Goal: Task Accomplishment & Management: Use online tool/utility

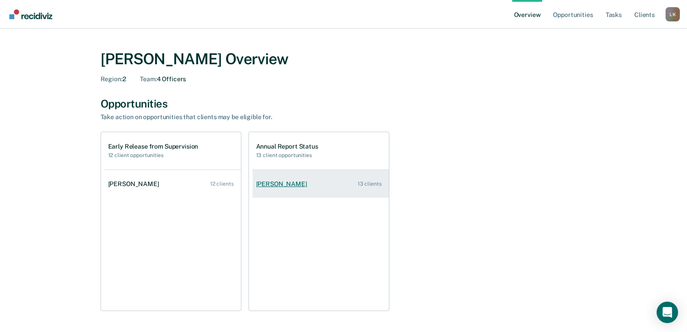
click at [285, 184] on div "[PERSON_NAME]" at bounding box center [283, 185] width 55 height 8
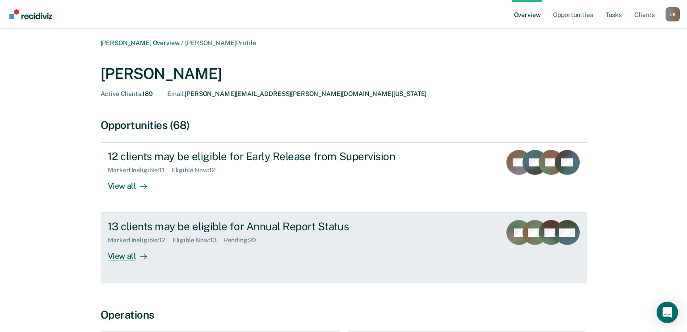
click at [126, 256] on div "View all" at bounding box center [133, 252] width 50 height 17
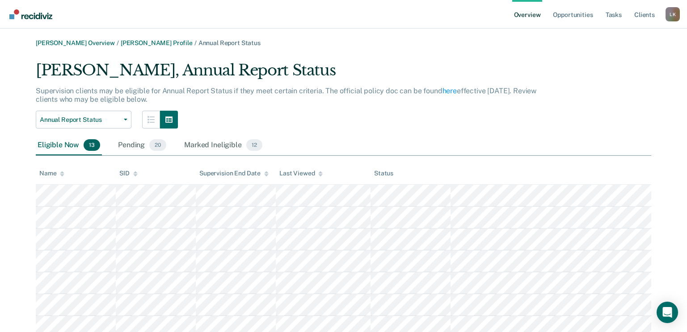
click at [63, 172] on icon at bounding box center [62, 174] width 4 height 6
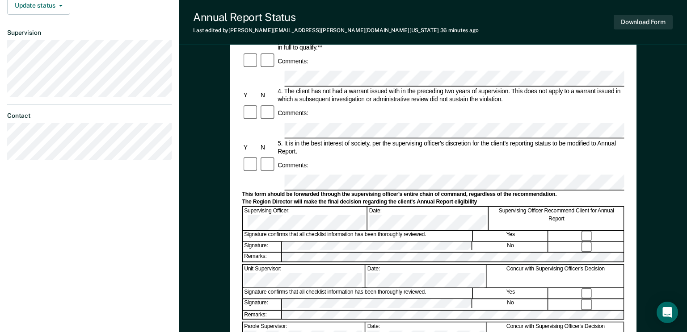
scroll to position [223, 0]
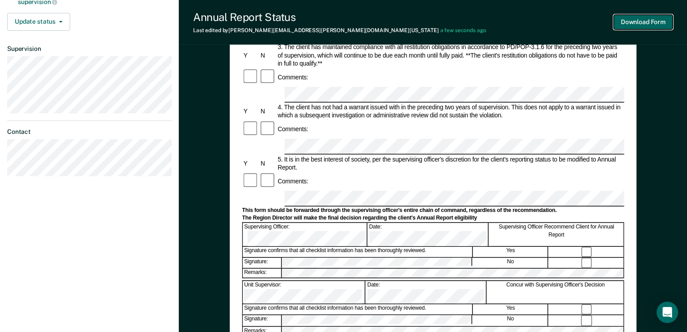
click at [634, 24] on button "Download Form" at bounding box center [643, 22] width 59 height 15
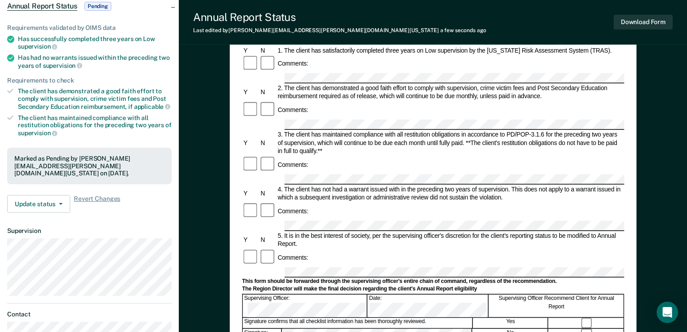
scroll to position [0, 0]
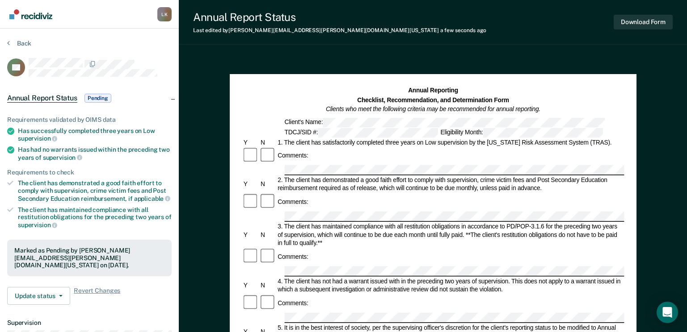
click at [37, 17] on img "Go to Recidiviz Home" at bounding box center [30, 14] width 43 height 10
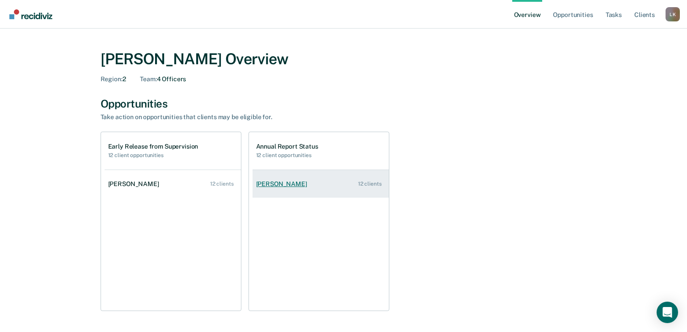
click at [273, 185] on div "[PERSON_NAME]" at bounding box center [283, 185] width 55 height 8
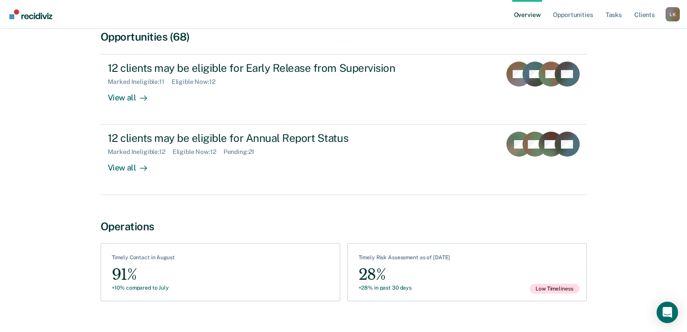
scroll to position [89, 0]
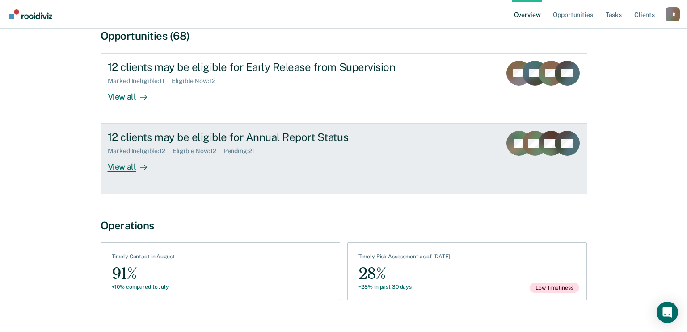
click at [117, 168] on div "View all" at bounding box center [133, 163] width 50 height 17
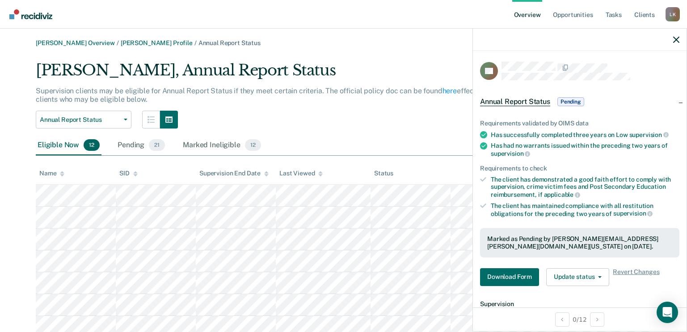
click at [61, 174] on icon at bounding box center [62, 174] width 4 height 6
click at [677, 41] on icon "button" at bounding box center [676, 40] width 6 height 6
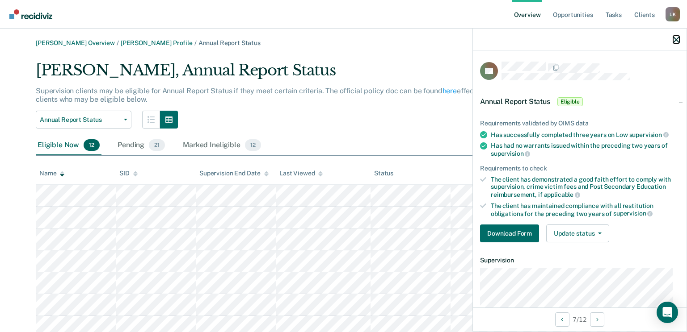
click at [678, 38] on icon "button" at bounding box center [676, 40] width 6 height 6
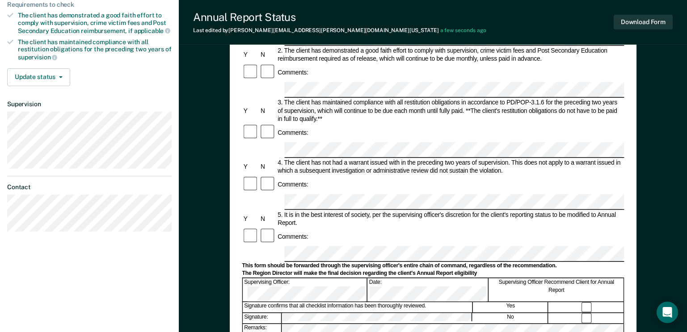
scroll to position [223, 0]
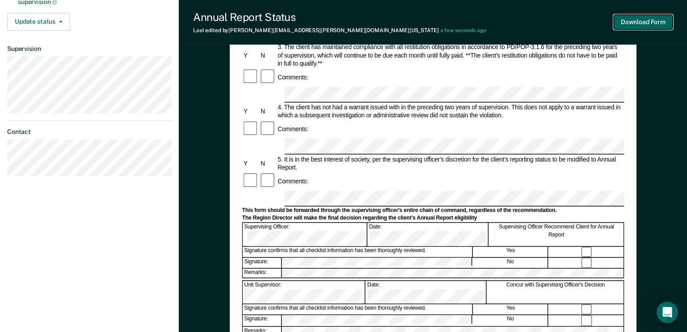
click at [647, 19] on button "Download Form" at bounding box center [643, 22] width 59 height 15
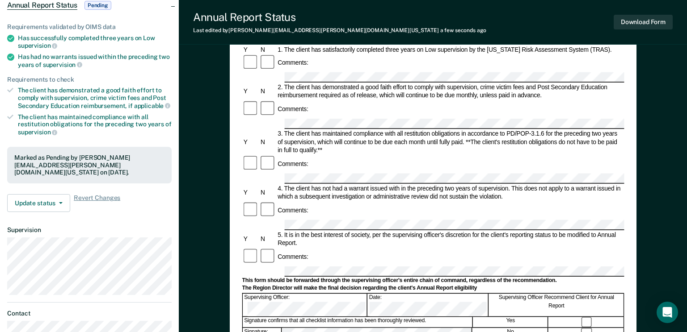
scroll to position [0, 0]
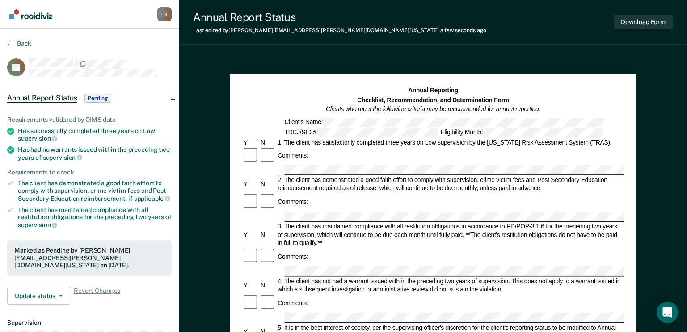
click at [42, 17] on img "Go to Recidiviz Home" at bounding box center [30, 14] width 43 height 10
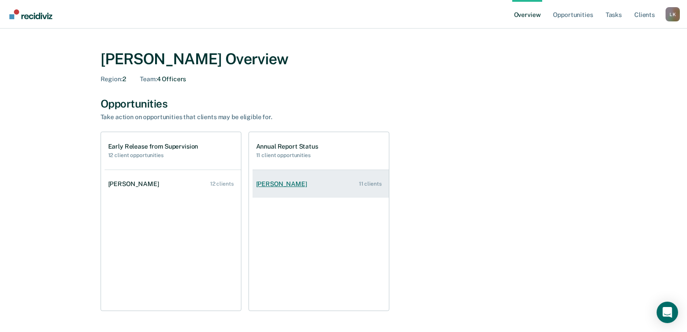
click at [279, 181] on div "[PERSON_NAME]" at bounding box center [283, 185] width 55 height 8
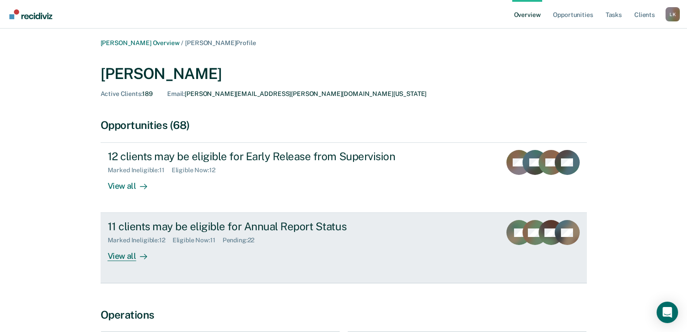
click at [127, 260] on div "View all" at bounding box center [133, 252] width 50 height 17
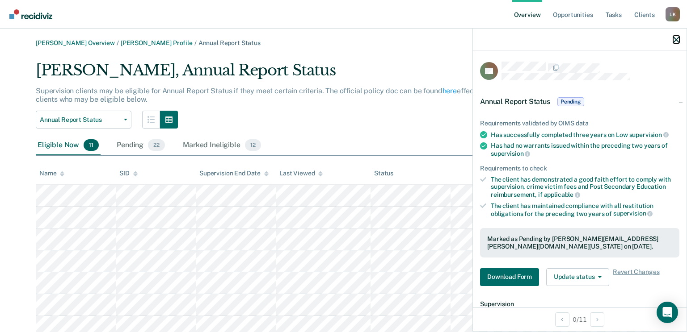
click at [679, 41] on icon "button" at bounding box center [676, 40] width 6 height 6
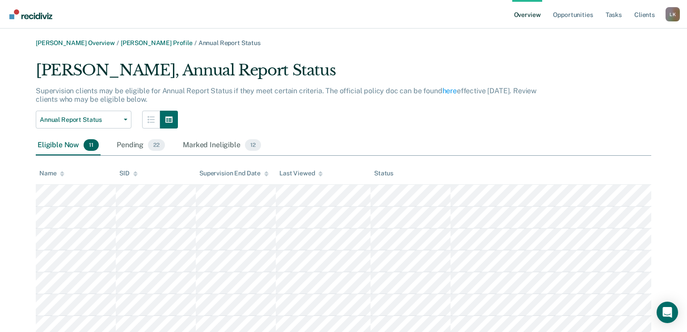
click at [62, 173] on icon at bounding box center [62, 173] width 4 height 2
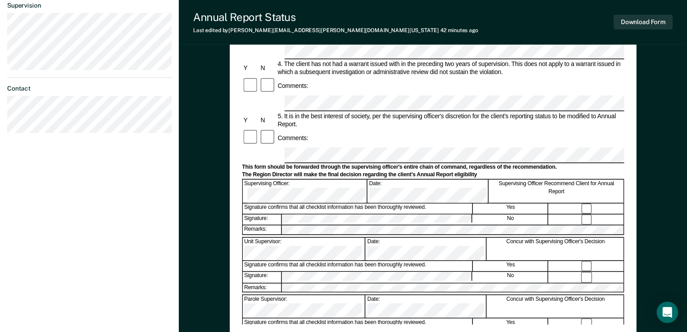
scroll to position [268, 0]
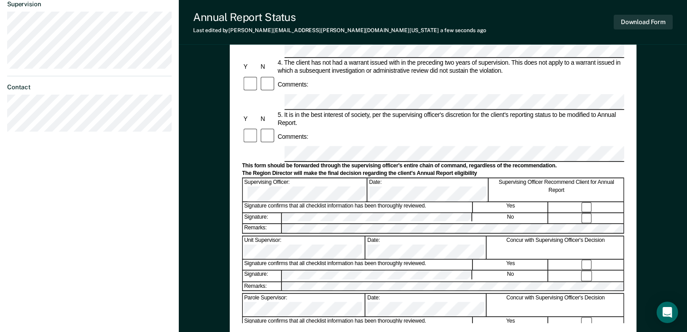
click at [582, 259] on div "Signature confirms that all checklist information has been thoroughly reviewed.…" at bounding box center [433, 264] width 382 height 11
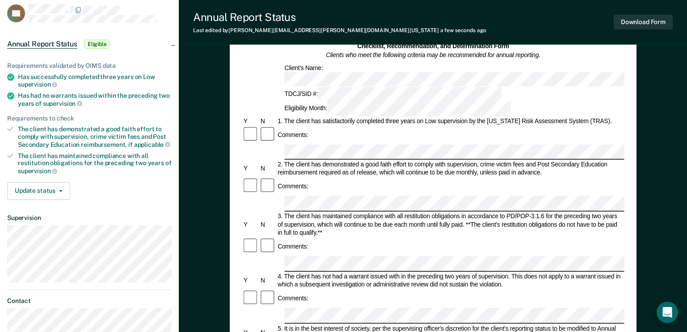
scroll to position [45, 0]
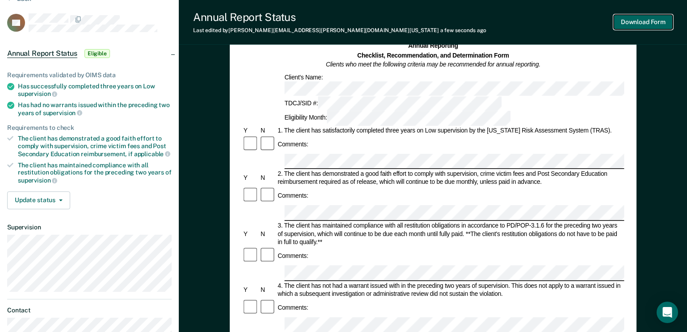
click at [645, 24] on button "Download Form" at bounding box center [643, 22] width 59 height 15
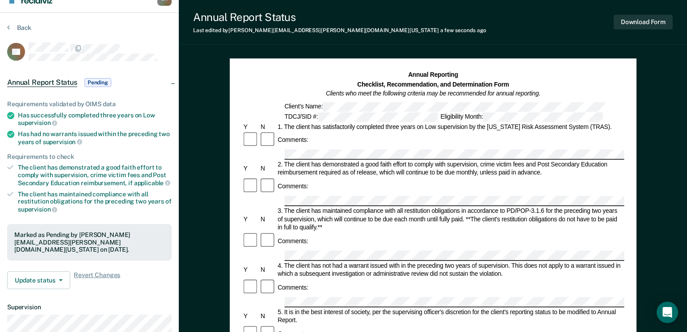
scroll to position [0, 0]
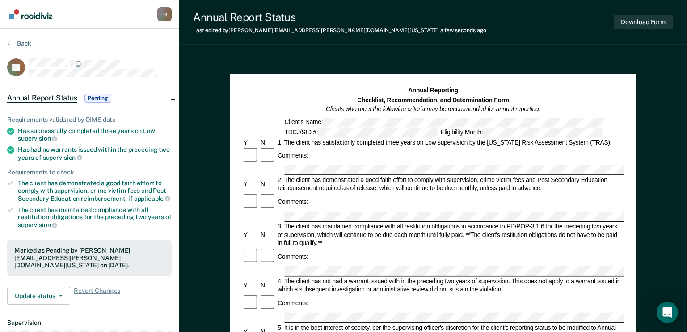
click at [37, 17] on img "Go to Recidiviz Home" at bounding box center [30, 14] width 43 height 10
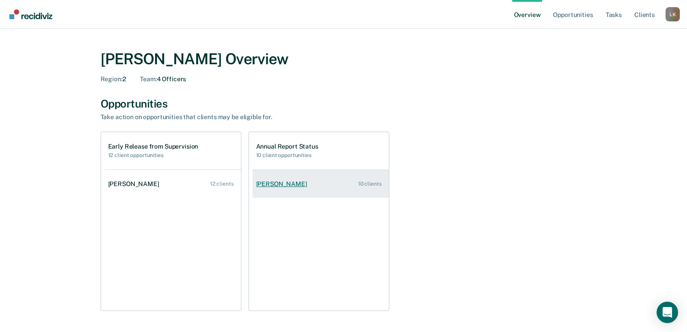
click at [270, 184] on div "[PERSON_NAME]" at bounding box center [283, 185] width 55 height 8
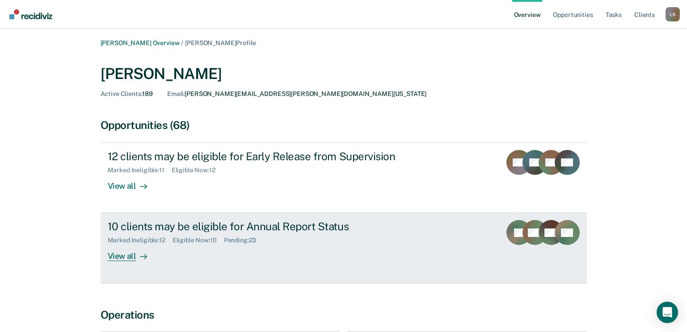
click at [136, 255] on div at bounding box center [141, 257] width 11 height 10
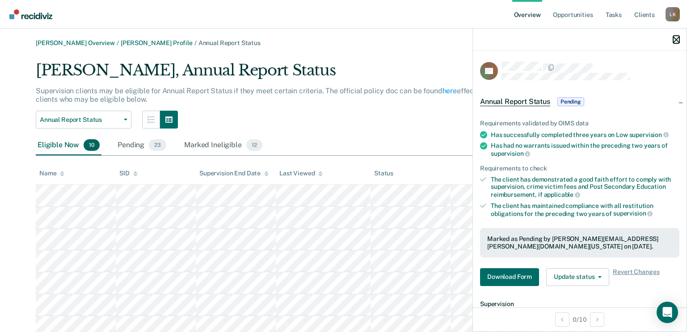
click at [673, 38] on icon "button" at bounding box center [676, 40] width 6 height 6
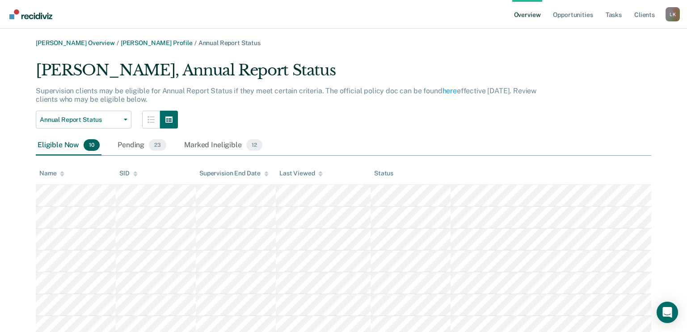
click at [61, 173] on icon at bounding box center [62, 173] width 4 height 2
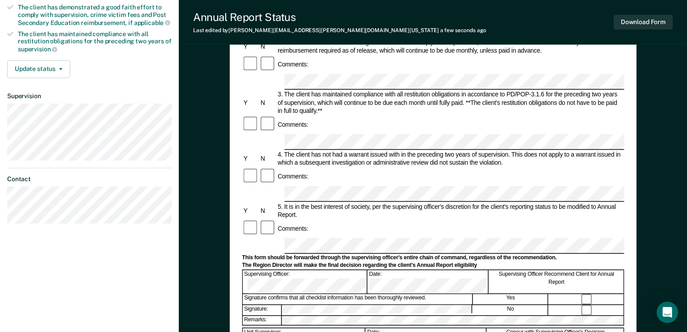
scroll to position [179, 0]
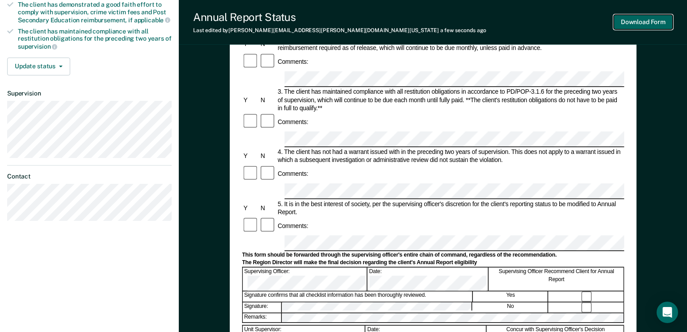
click at [630, 25] on button "Download Form" at bounding box center [643, 22] width 59 height 15
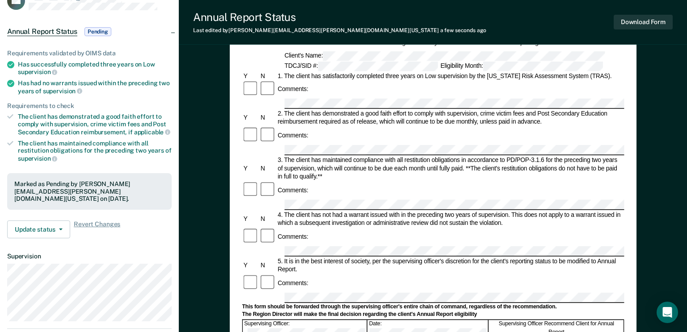
scroll to position [0, 0]
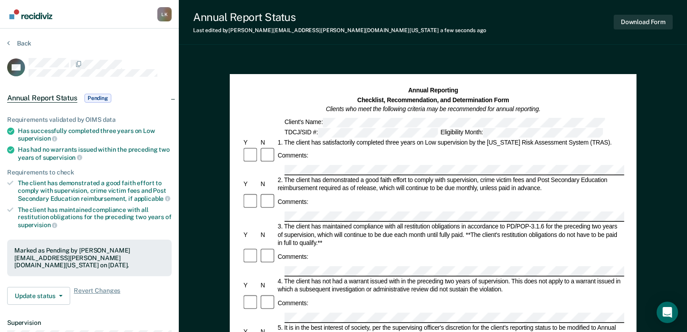
click at [45, 13] on img "Go to Recidiviz Home" at bounding box center [30, 14] width 43 height 10
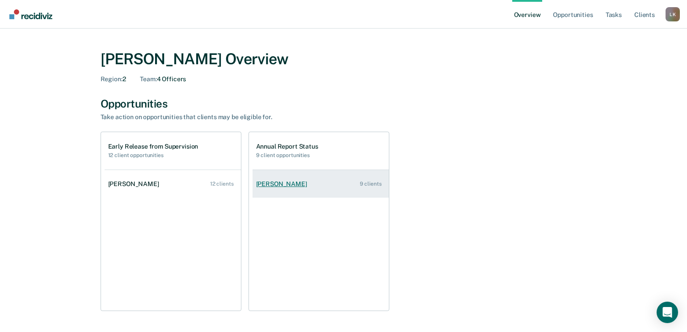
click at [280, 185] on div "[PERSON_NAME]" at bounding box center [283, 185] width 55 height 8
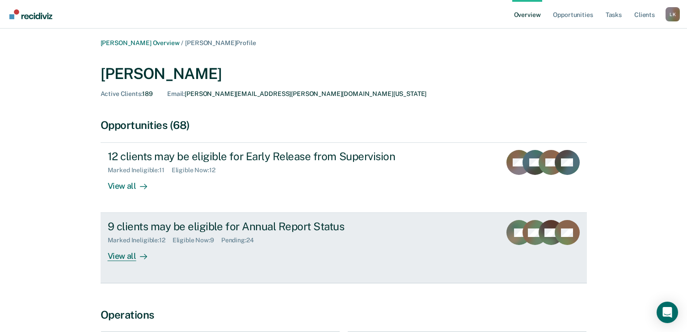
click at [115, 257] on div "View all" at bounding box center [133, 252] width 50 height 17
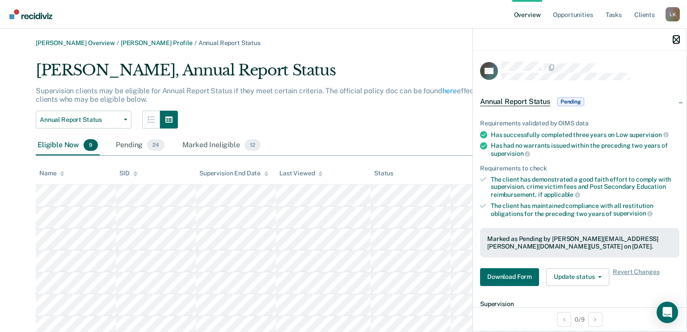
click at [675, 39] on icon "button" at bounding box center [676, 40] width 6 height 6
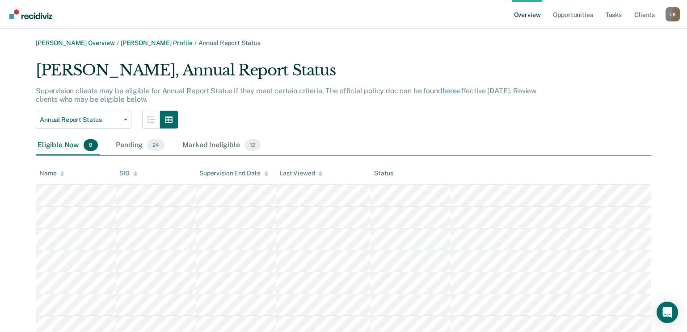
click at [64, 173] on icon at bounding box center [62, 174] width 4 height 6
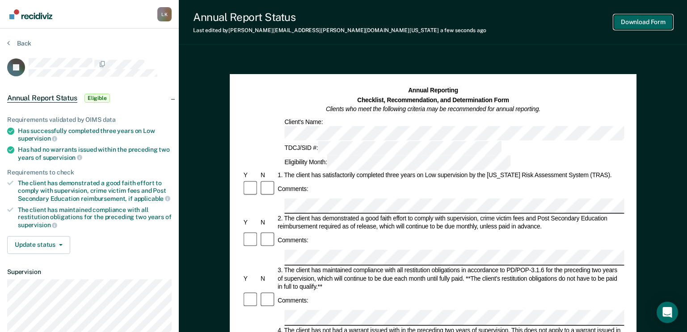
click at [640, 23] on button "Download Form" at bounding box center [643, 22] width 59 height 15
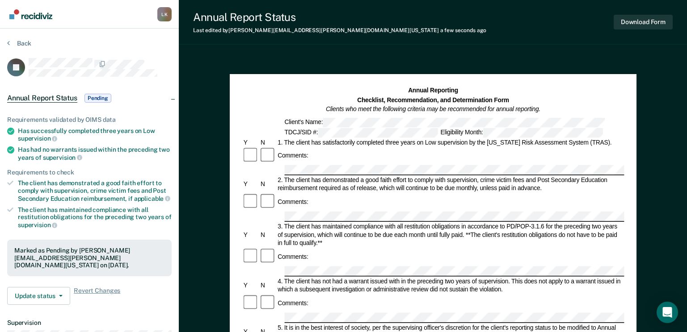
click at [35, 13] on img "Go to Recidiviz Home" at bounding box center [30, 14] width 43 height 10
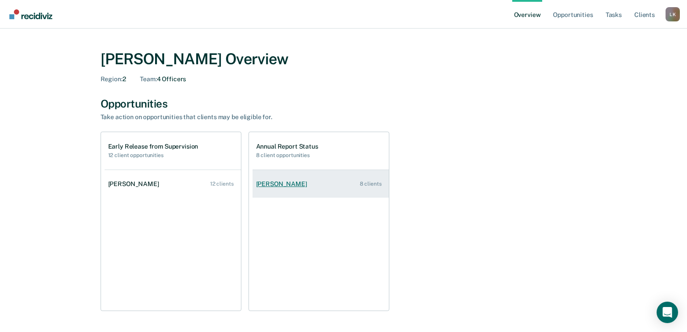
click at [274, 185] on div "[PERSON_NAME]" at bounding box center [283, 185] width 55 height 8
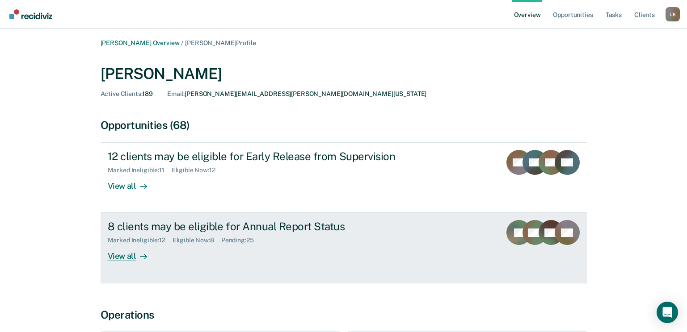
click at [129, 251] on div "View all" at bounding box center [133, 252] width 50 height 17
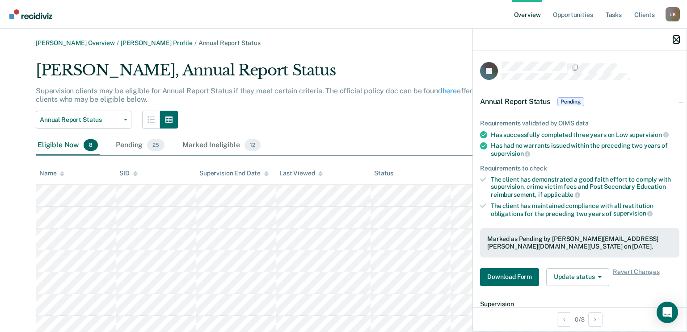
click at [673, 38] on icon "button" at bounding box center [676, 40] width 6 height 6
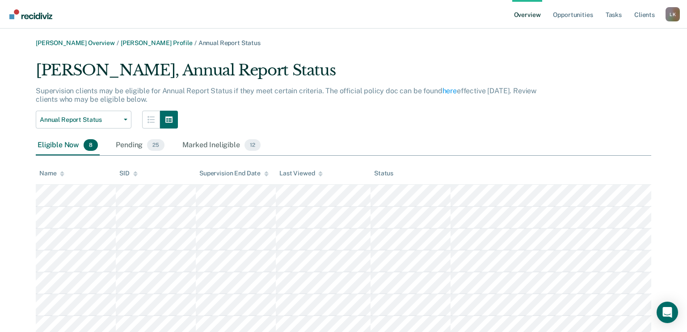
click at [62, 174] on icon at bounding box center [62, 174] width 4 height 6
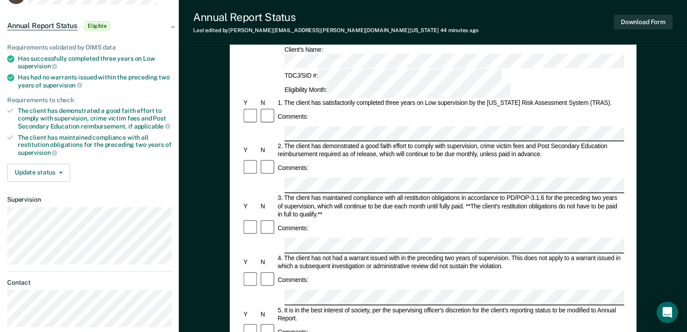
scroll to position [134, 0]
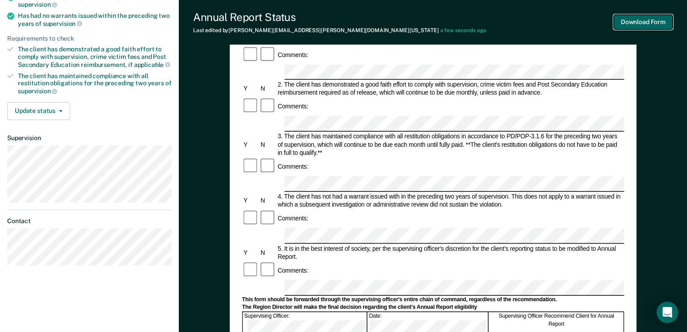
click at [639, 22] on button "Download Form" at bounding box center [643, 22] width 59 height 15
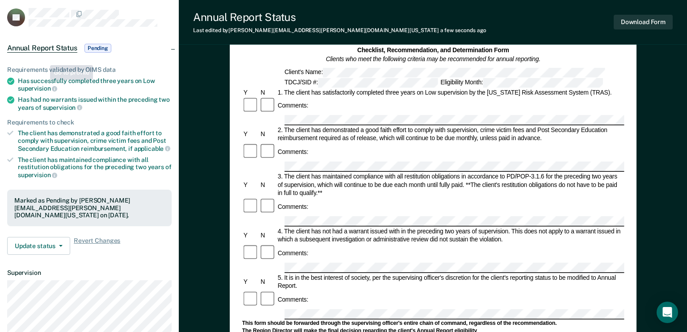
scroll to position [0, 0]
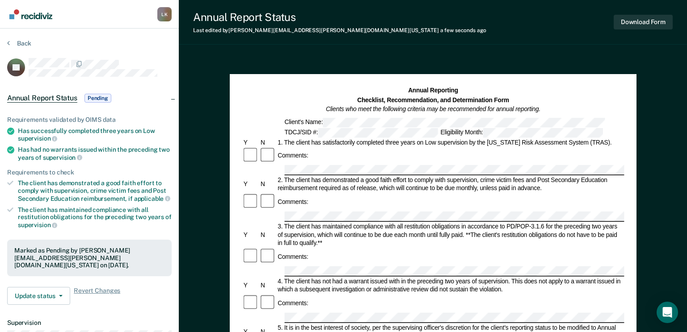
click at [37, 17] on img "Go to Recidiviz Home" at bounding box center [30, 14] width 43 height 10
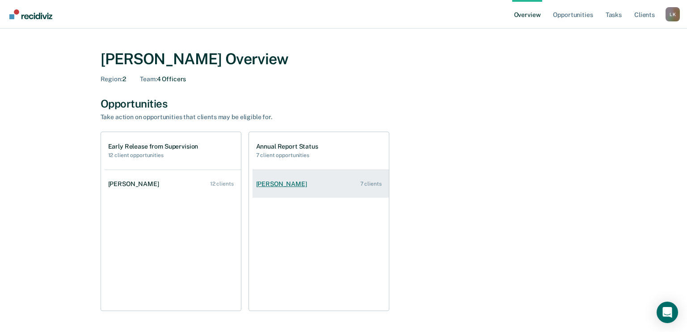
click at [272, 188] on div "[PERSON_NAME]" at bounding box center [283, 185] width 55 height 8
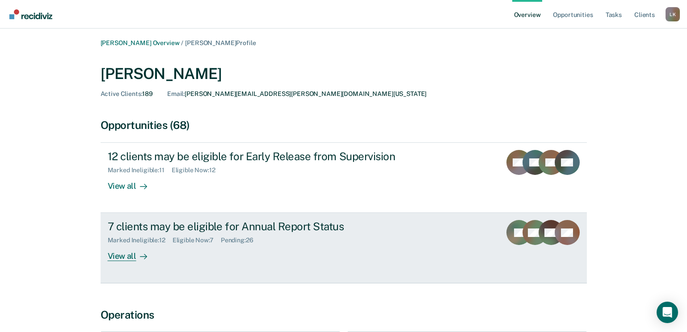
click at [123, 258] on div "View all" at bounding box center [133, 252] width 50 height 17
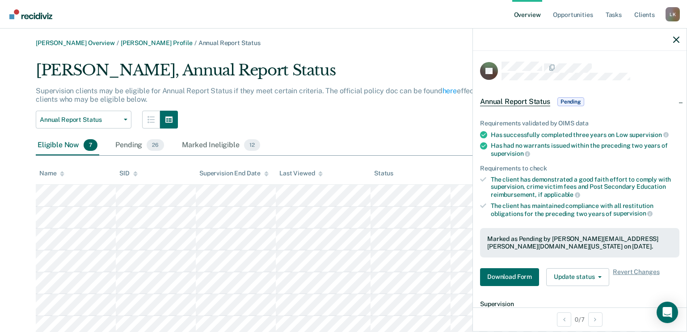
click at [672, 38] on div at bounding box center [580, 40] width 214 height 22
click at [676, 38] on icon "button" at bounding box center [676, 40] width 6 height 6
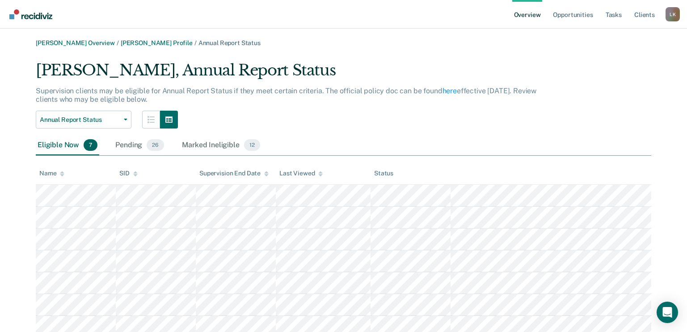
click at [62, 175] on icon at bounding box center [62, 175] width 4 height 2
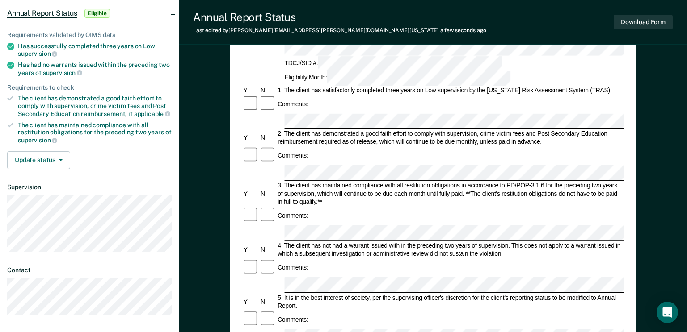
scroll to position [134, 0]
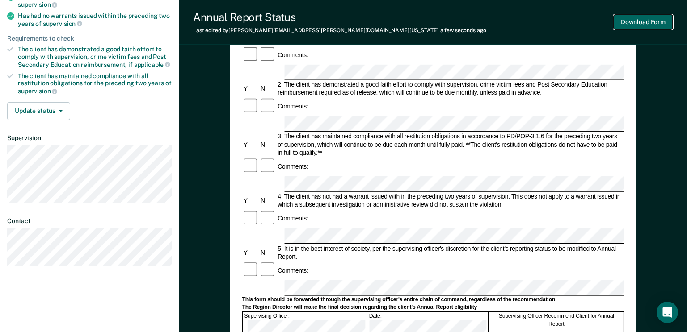
click at [652, 21] on button "Download Form" at bounding box center [643, 22] width 59 height 15
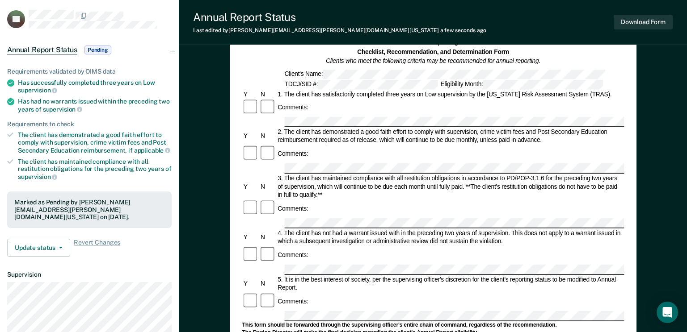
scroll to position [0, 0]
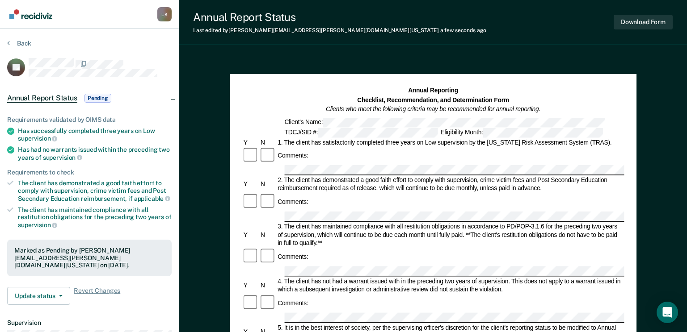
click at [29, 10] on img "Go to Recidiviz Home" at bounding box center [30, 14] width 43 height 10
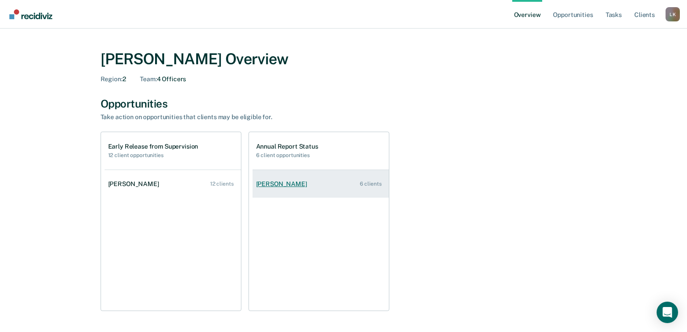
click at [293, 189] on link "[PERSON_NAME] 6 clients" at bounding box center [320, 184] width 136 height 25
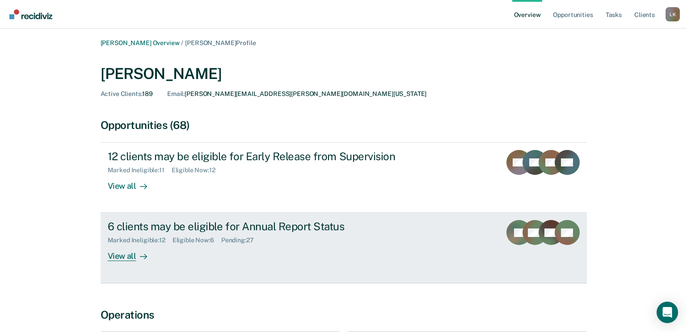
click at [108, 256] on div "View all" at bounding box center [133, 252] width 50 height 17
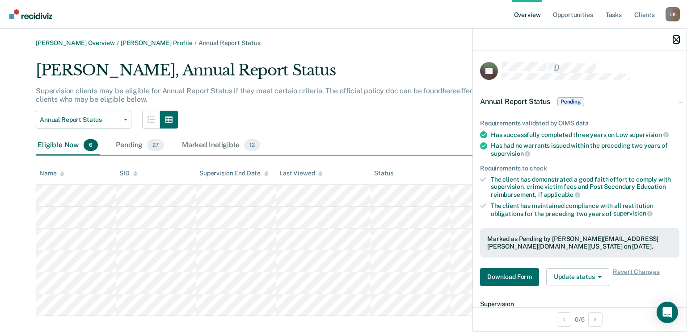
click at [676, 36] on button "button" at bounding box center [676, 40] width 6 height 8
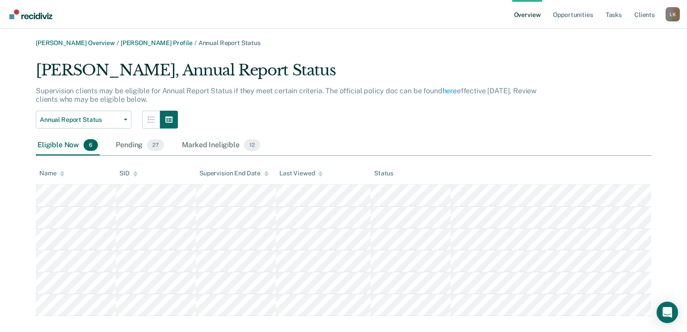
click at [59, 174] on div "Name" at bounding box center [51, 174] width 25 height 8
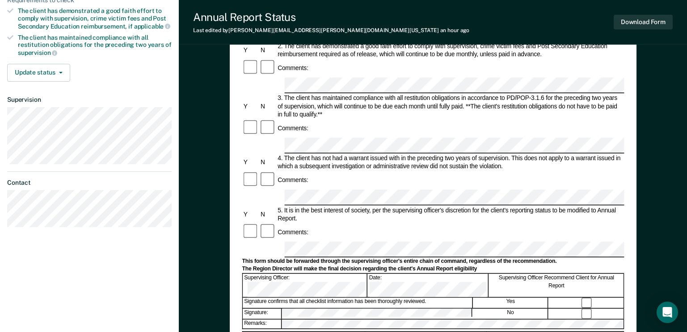
scroll to position [179, 0]
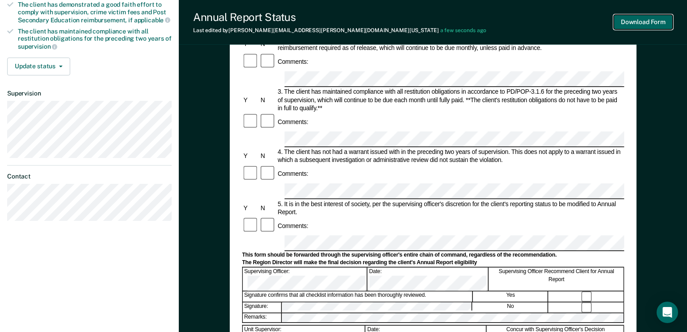
click at [643, 21] on button "Download Form" at bounding box center [643, 22] width 59 height 15
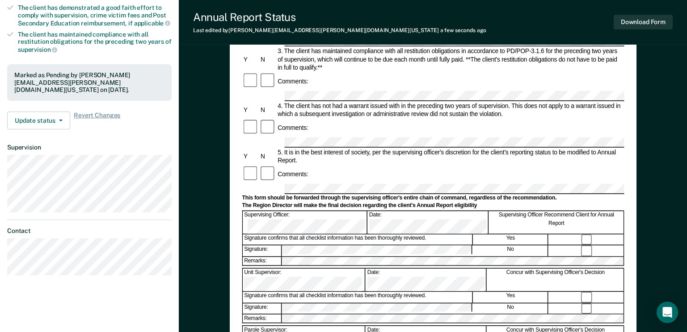
scroll to position [0, 0]
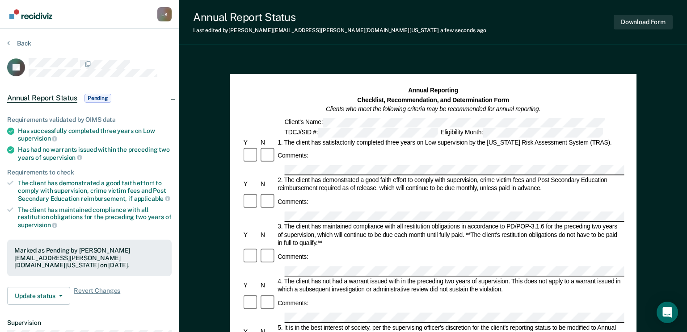
click at [30, 13] on img "Go to Recidiviz Home" at bounding box center [30, 14] width 43 height 10
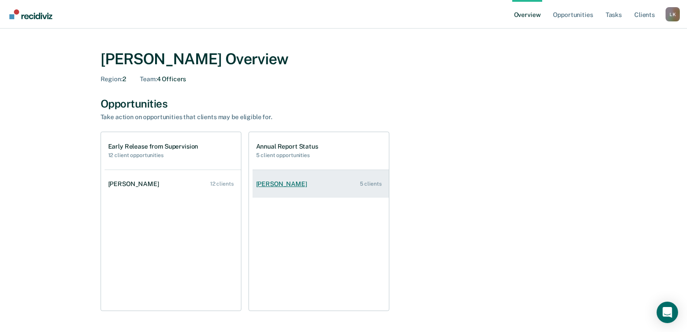
click at [263, 181] on div "[PERSON_NAME]" at bounding box center [283, 185] width 55 height 8
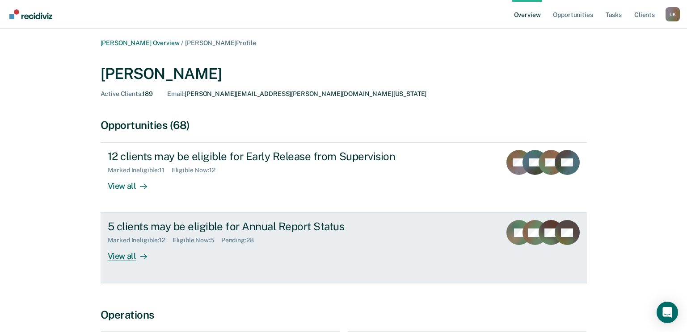
click at [131, 255] on div "View all" at bounding box center [133, 252] width 50 height 17
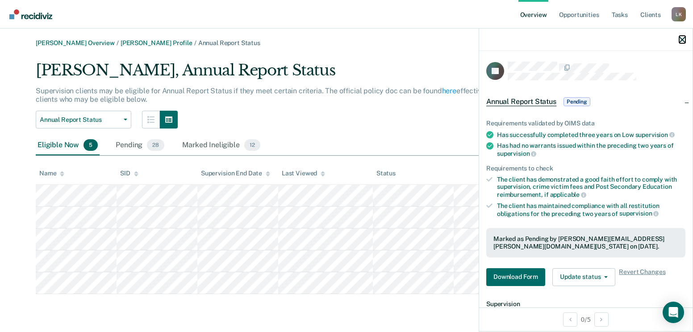
click at [685, 38] on icon "button" at bounding box center [683, 40] width 6 height 6
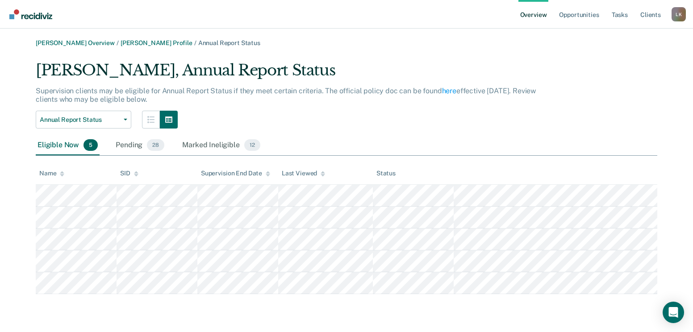
click at [64, 172] on icon at bounding box center [62, 174] width 4 height 6
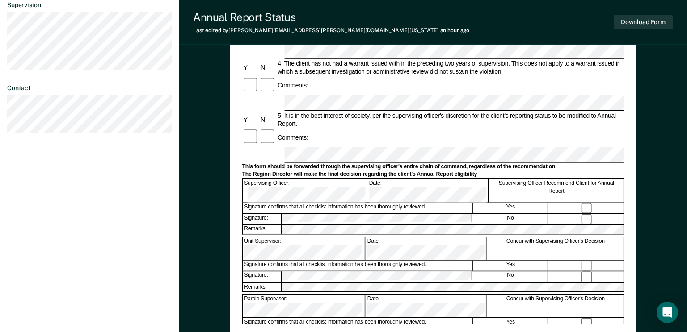
scroll to position [268, 0]
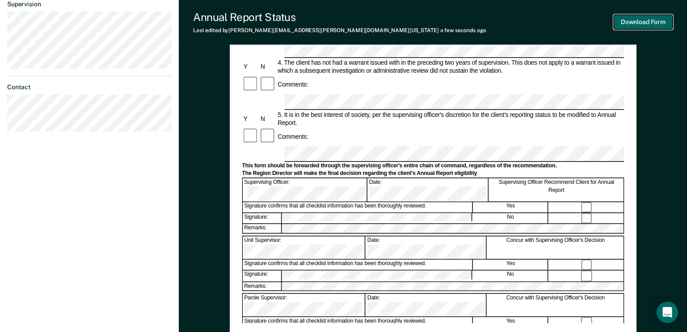
click at [634, 19] on button "Download Form" at bounding box center [643, 22] width 59 height 15
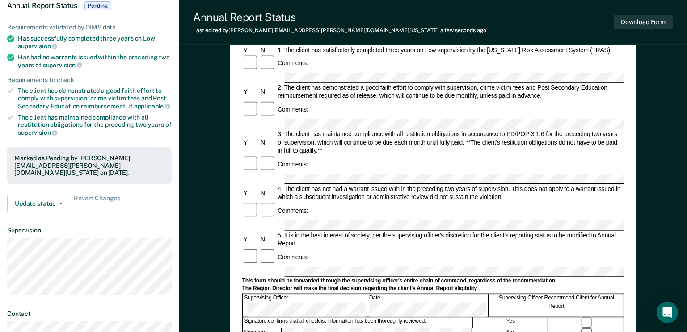
scroll to position [0, 0]
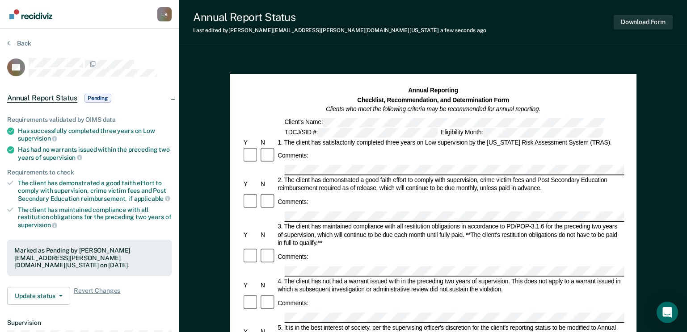
click at [25, 15] on img "Go to Recidiviz Home" at bounding box center [30, 14] width 43 height 10
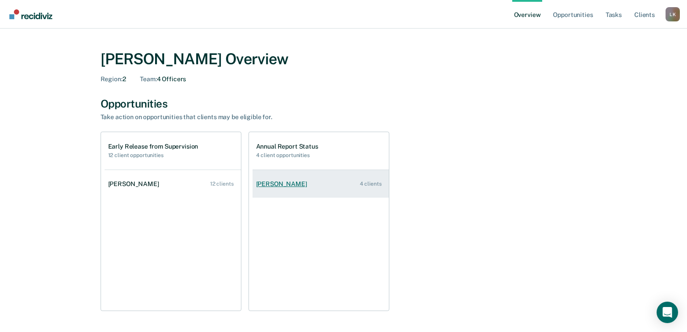
click at [277, 183] on div "[PERSON_NAME]" at bounding box center [283, 185] width 55 height 8
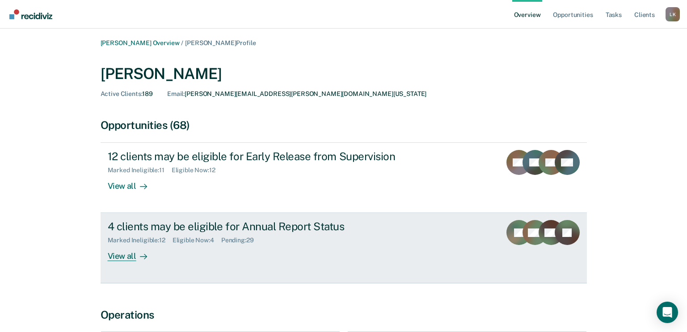
click at [126, 259] on div "View all" at bounding box center [133, 252] width 50 height 17
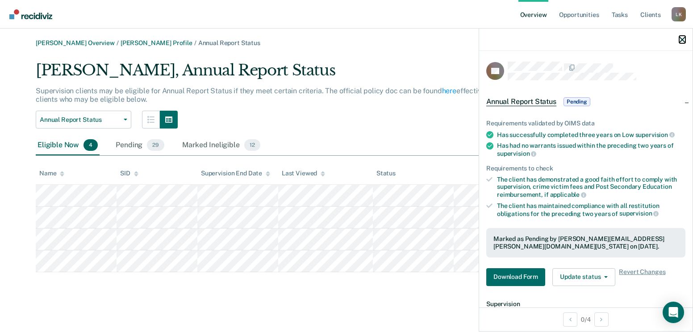
click at [683, 39] on icon "button" at bounding box center [683, 40] width 6 height 6
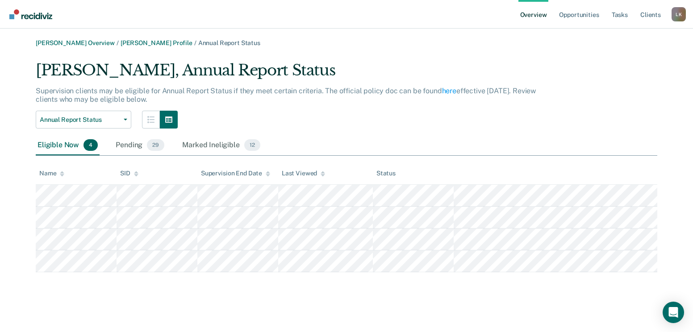
click at [61, 173] on icon at bounding box center [62, 173] width 4 height 2
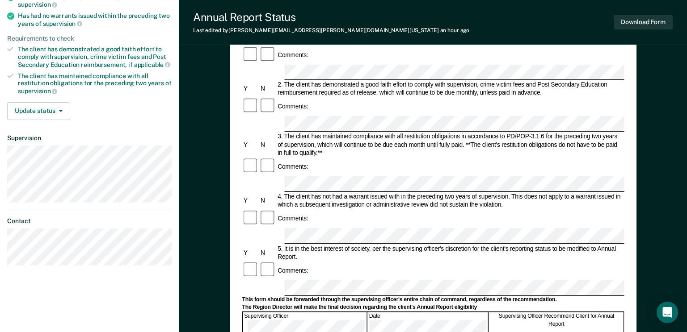
scroll to position [179, 0]
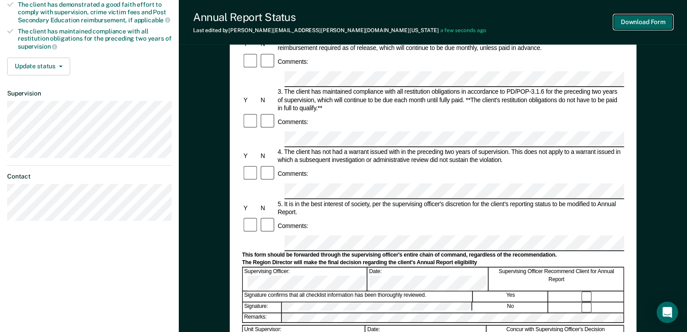
click at [637, 24] on button "Download Form" at bounding box center [643, 22] width 59 height 15
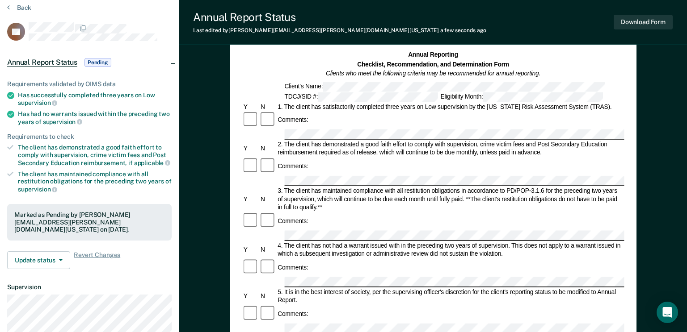
scroll to position [0, 0]
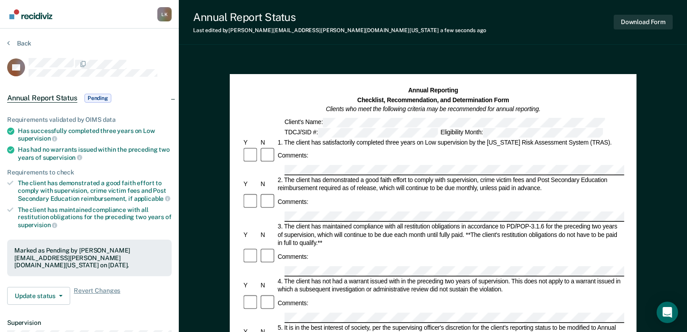
click at [44, 21] on link "Go to Recidiviz Home" at bounding box center [30, 14] width 47 height 28
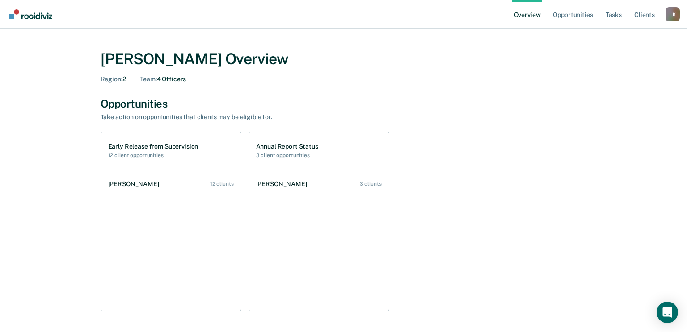
click at [274, 181] on div "[PERSON_NAME]" at bounding box center [283, 185] width 55 height 8
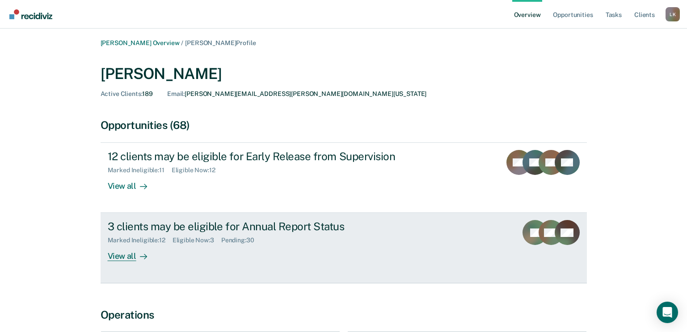
click at [113, 256] on div "View all" at bounding box center [133, 252] width 50 height 17
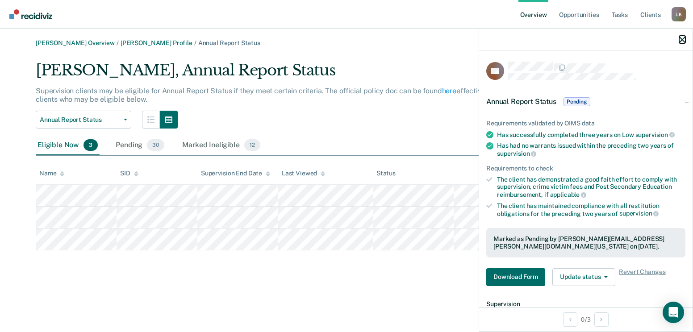
click at [685, 37] on icon "button" at bounding box center [683, 40] width 6 height 6
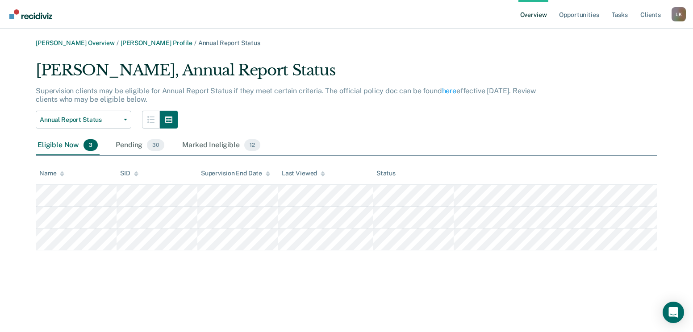
click at [61, 172] on icon at bounding box center [62, 173] width 4 height 2
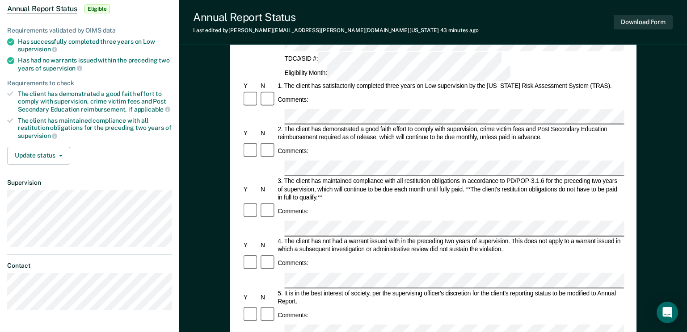
scroll to position [179, 0]
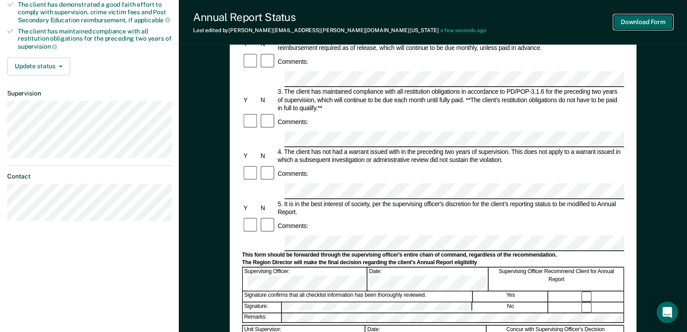
click at [633, 22] on button "Download Form" at bounding box center [643, 22] width 59 height 15
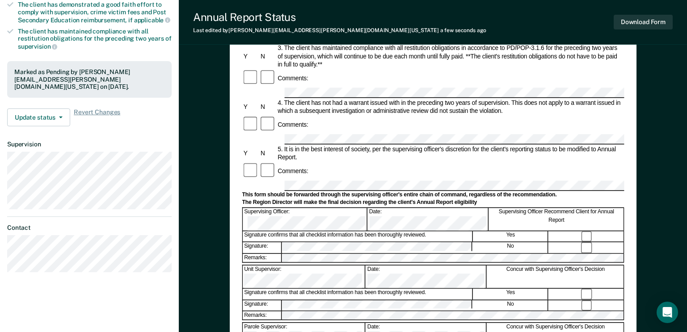
scroll to position [56, 0]
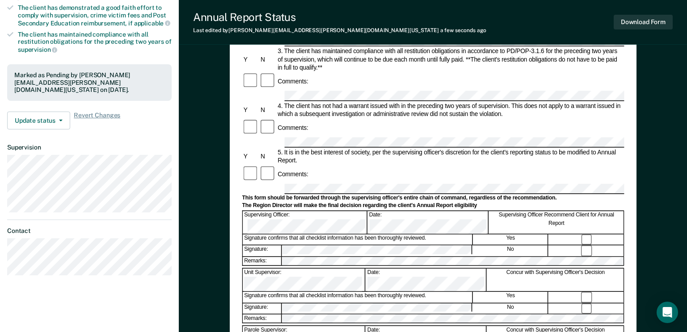
drag, startPoint x: 77, startPoint y: 89, endPoint x: 55, endPoint y: 45, distance: 49.0
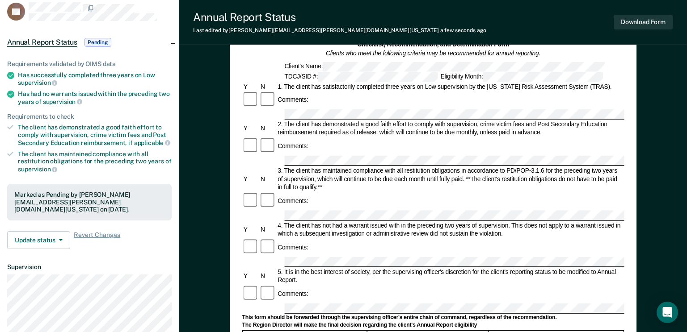
scroll to position [0, 0]
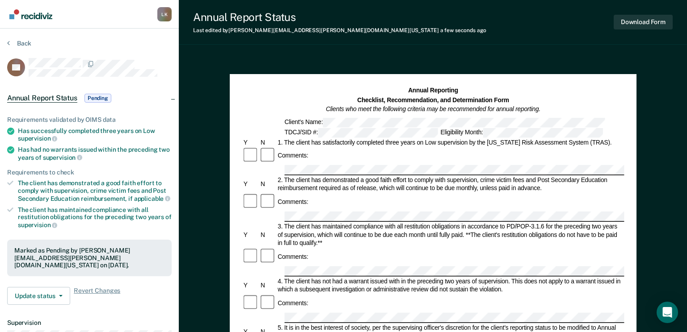
click at [42, 16] on img "Go to Recidiviz Home" at bounding box center [30, 14] width 43 height 10
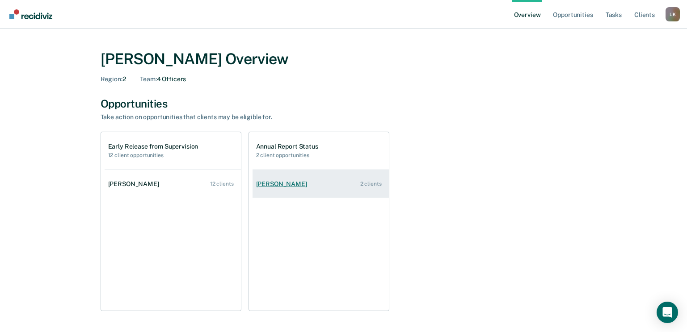
click at [279, 184] on div "[PERSON_NAME]" at bounding box center [283, 185] width 55 height 8
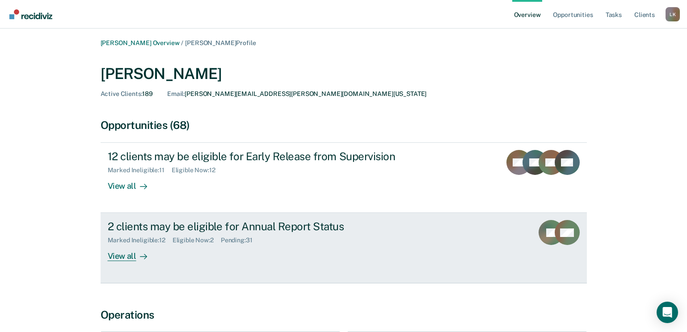
click at [130, 252] on div "View all" at bounding box center [133, 252] width 50 height 17
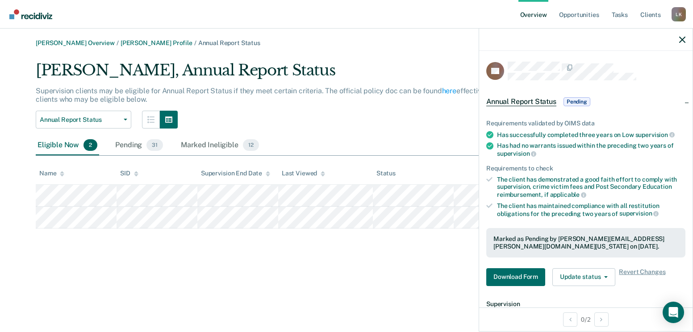
click at [677, 35] on div at bounding box center [586, 40] width 214 height 22
click at [684, 35] on div at bounding box center [586, 40] width 214 height 22
click at [684, 36] on button "button" at bounding box center [683, 40] width 6 height 8
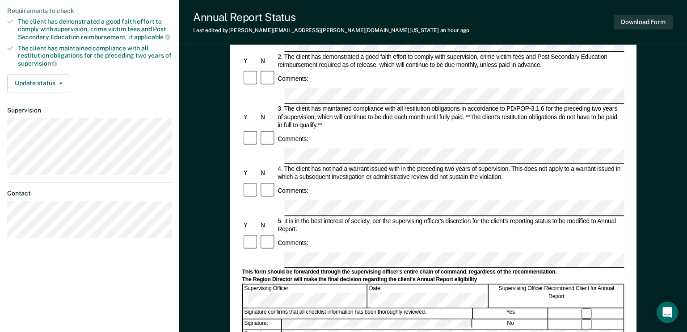
scroll to position [179, 0]
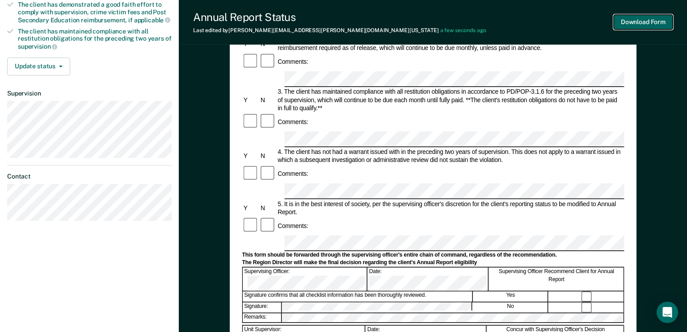
click at [644, 27] on button "Download Form" at bounding box center [643, 22] width 59 height 15
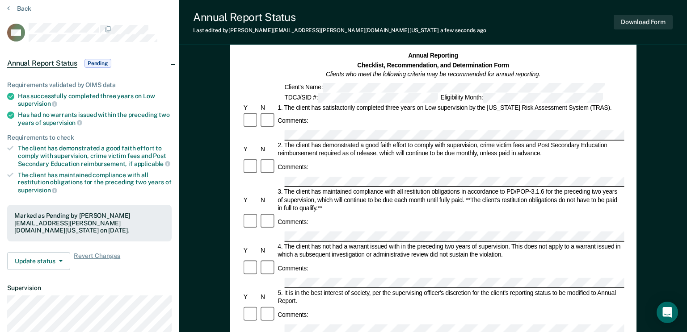
scroll to position [0, 0]
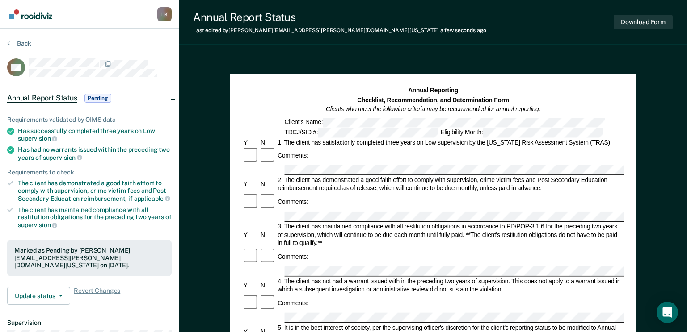
click at [34, 13] on img "Go to Recidiviz Home" at bounding box center [30, 14] width 43 height 10
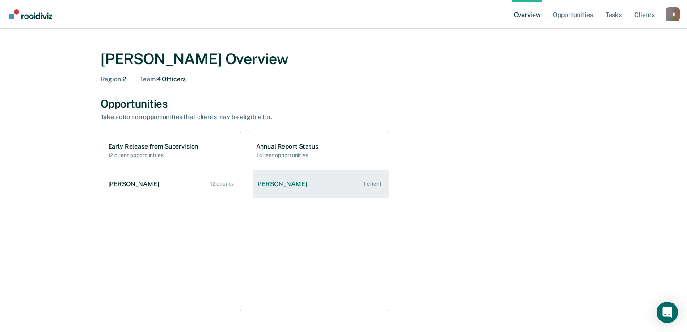
click at [281, 175] on link "[PERSON_NAME] 1 client" at bounding box center [320, 184] width 136 height 25
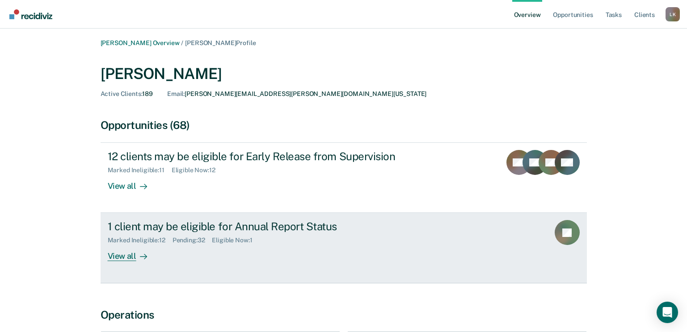
click at [124, 254] on div "View all" at bounding box center [133, 252] width 50 height 17
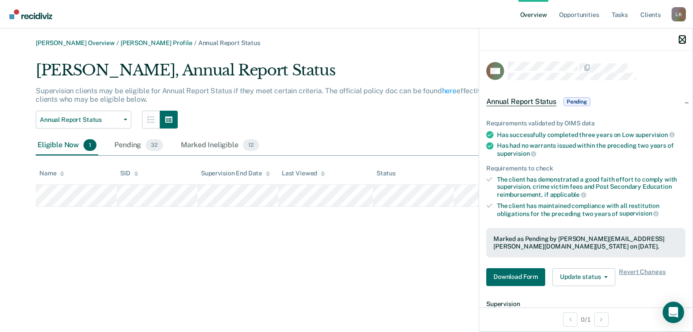
click at [682, 38] on icon "button" at bounding box center [683, 40] width 6 height 6
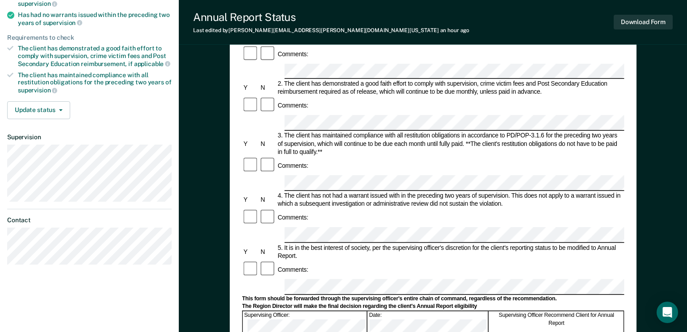
scroll to position [179, 0]
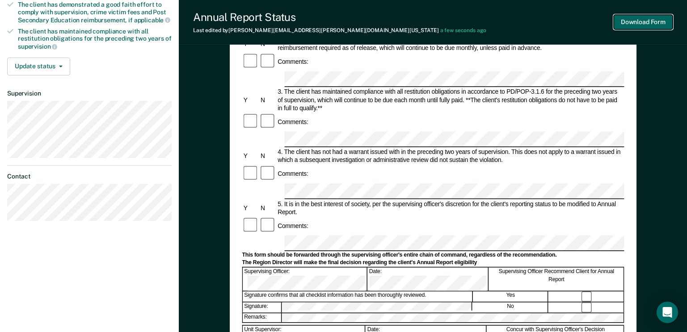
click at [647, 18] on button "Download Form" at bounding box center [643, 22] width 59 height 15
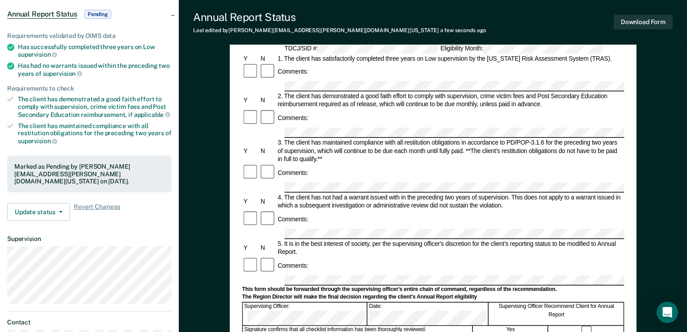
scroll to position [0, 0]
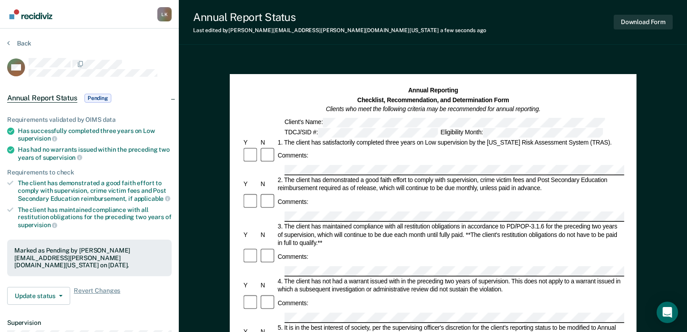
click at [42, 14] on img "Go to Recidiviz Home" at bounding box center [30, 14] width 43 height 10
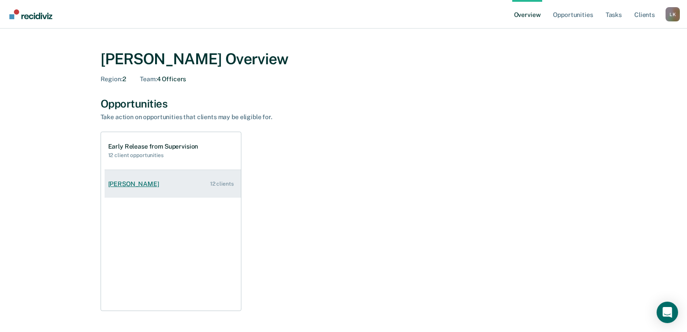
click at [132, 181] on div "[PERSON_NAME]" at bounding box center [135, 185] width 55 height 8
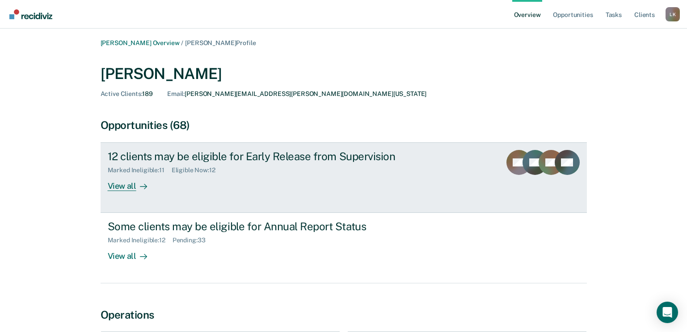
click at [126, 181] on div "View all" at bounding box center [133, 182] width 50 height 17
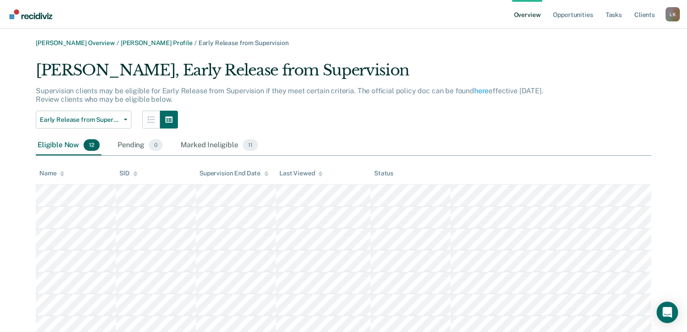
click at [65, 173] on th "Name" at bounding box center [76, 174] width 80 height 22
click at [63, 176] on icon at bounding box center [62, 175] width 4 height 2
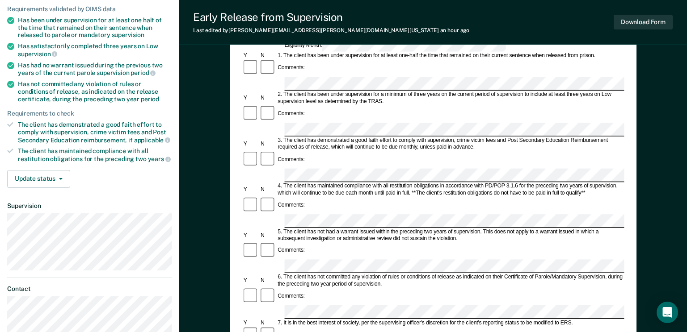
scroll to position [134, 0]
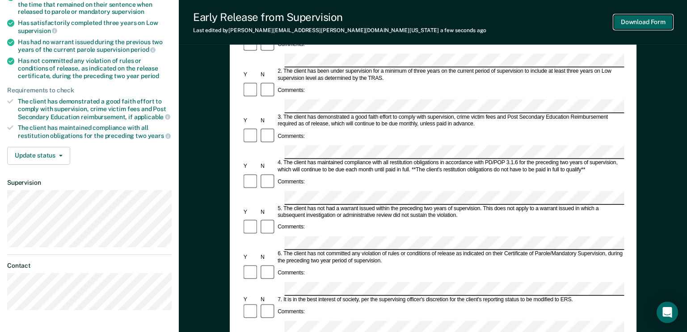
click at [638, 18] on button "Download Form" at bounding box center [643, 22] width 59 height 15
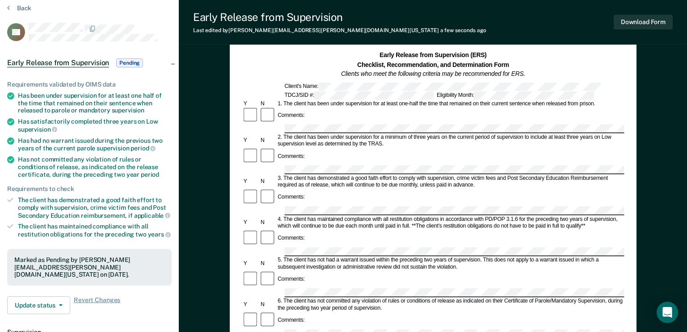
scroll to position [0, 0]
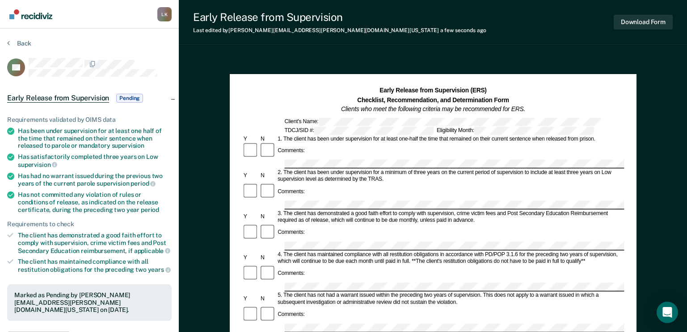
click at [30, 14] on img "Go to Recidiviz Home" at bounding box center [30, 14] width 43 height 10
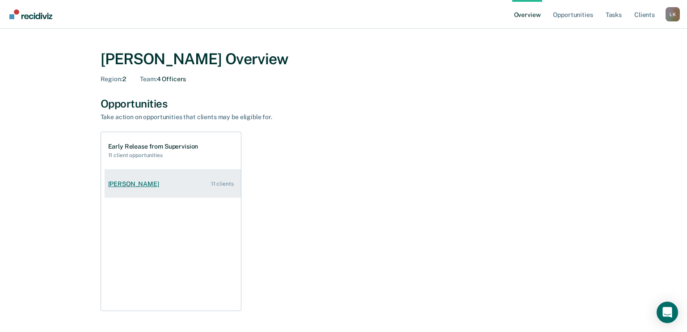
click at [130, 183] on div "[PERSON_NAME]" at bounding box center [135, 185] width 55 height 8
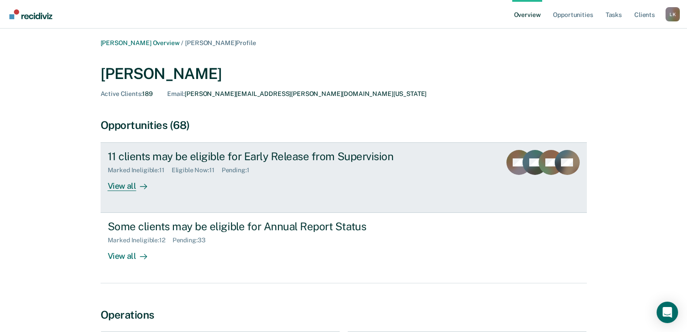
click at [123, 193] on link "11 clients may be eligible for Early Release from Supervision Marked Ineligible…" at bounding box center [344, 178] width 486 height 71
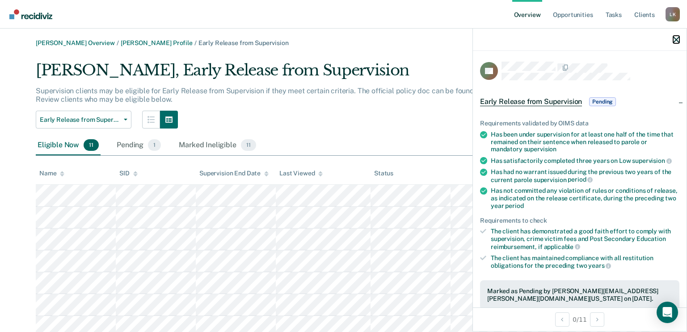
click at [677, 39] on icon "button" at bounding box center [676, 40] width 6 height 6
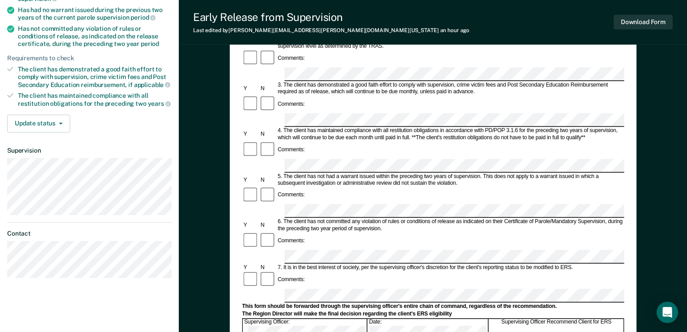
scroll to position [179, 0]
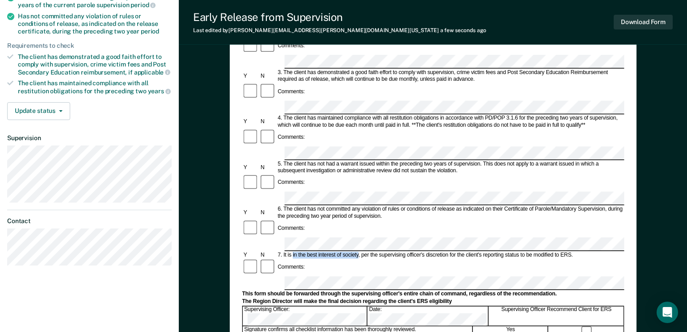
drag, startPoint x: 359, startPoint y: 166, endPoint x: 293, endPoint y: 168, distance: 66.1
click at [293, 252] on div "7. It is in the best interest of society, per the supervising officer's discret…" at bounding box center [450, 255] width 348 height 7
copy div "in the best interest of society"
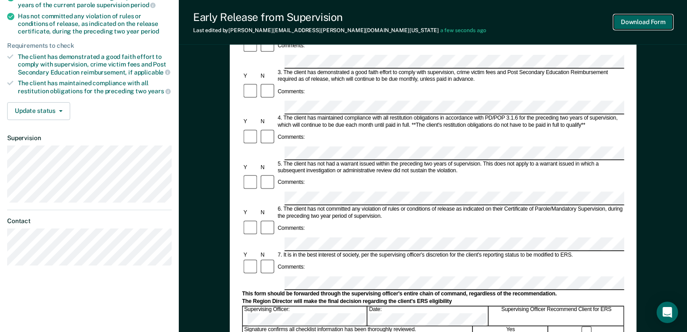
click at [633, 21] on button "Download Form" at bounding box center [643, 22] width 59 height 15
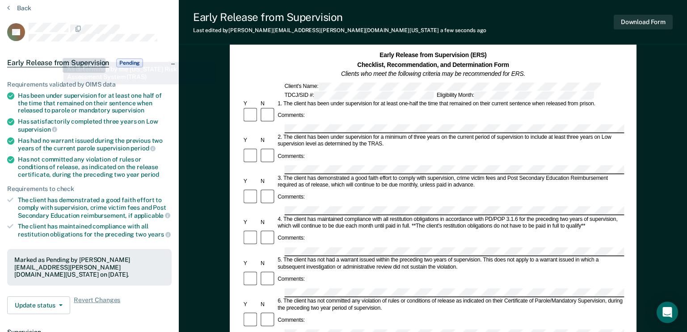
scroll to position [0, 0]
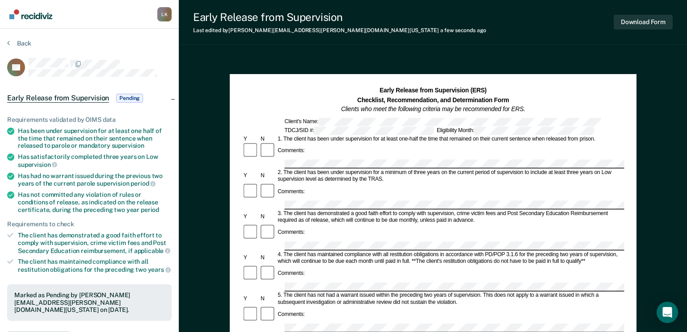
click at [36, 20] on link "Go to Recidiviz Home" at bounding box center [30, 14] width 47 height 28
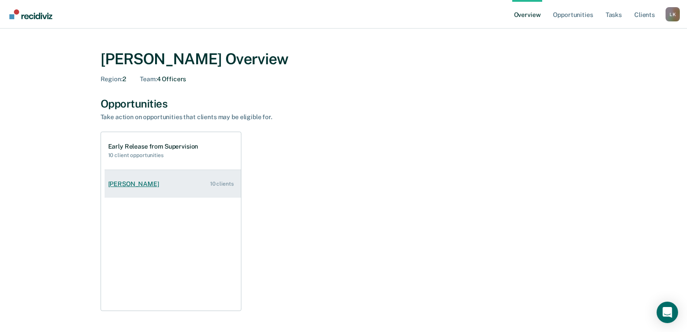
click at [138, 184] on div "[PERSON_NAME]" at bounding box center [135, 185] width 55 height 8
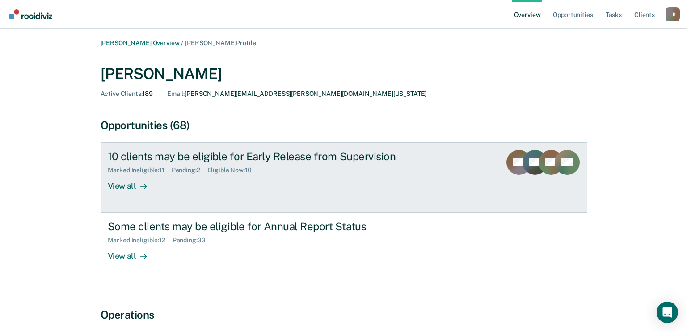
click at [115, 193] on link "10 clients may be eligible for Early Release from Supervision Marked Ineligible…" at bounding box center [344, 178] width 486 height 71
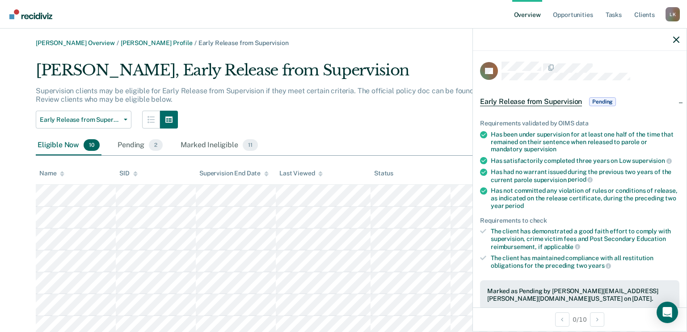
click at [672, 39] on div at bounding box center [580, 40] width 214 height 22
click at [673, 38] on icon "button" at bounding box center [676, 40] width 6 height 6
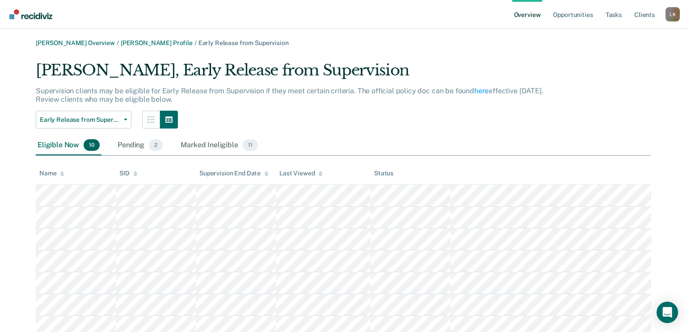
click at [60, 172] on icon at bounding box center [62, 174] width 4 height 6
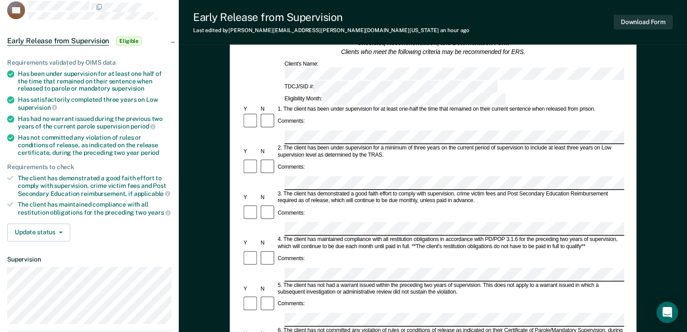
scroll to position [223, 0]
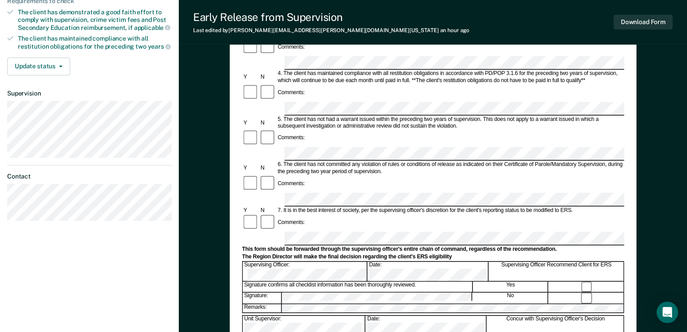
click at [621, 21] on button "Download Form" at bounding box center [643, 22] width 59 height 15
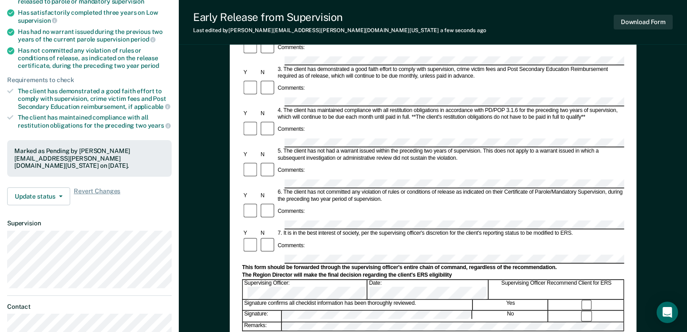
scroll to position [0, 0]
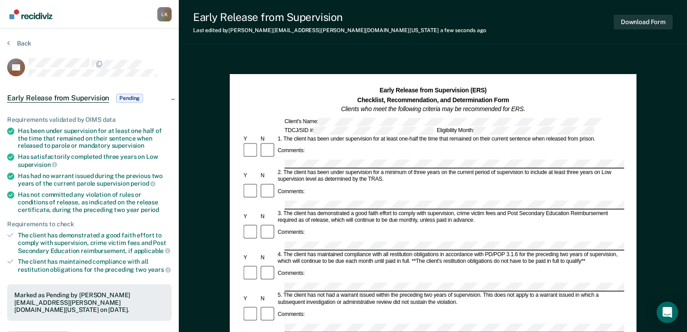
click at [45, 15] on img "Go to Recidiviz Home" at bounding box center [30, 14] width 43 height 10
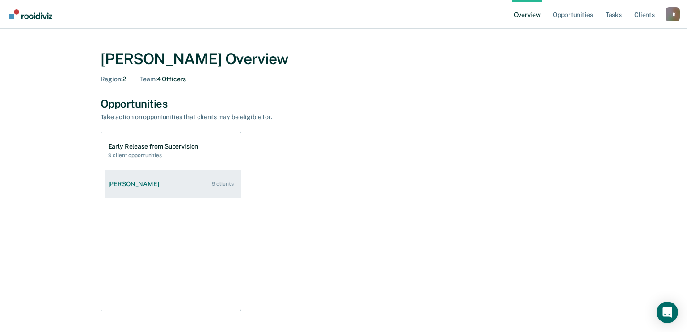
click at [122, 183] on div "[PERSON_NAME]" at bounding box center [135, 185] width 55 height 8
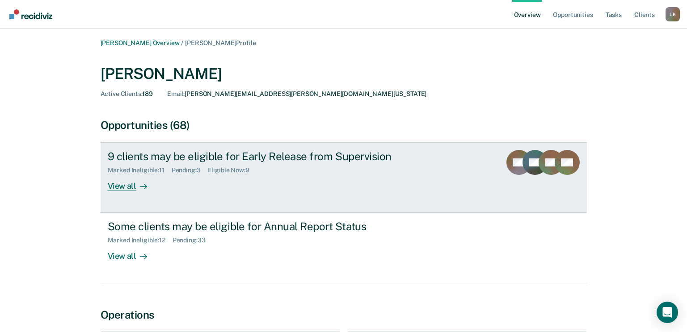
click at [127, 183] on div "View all" at bounding box center [133, 182] width 50 height 17
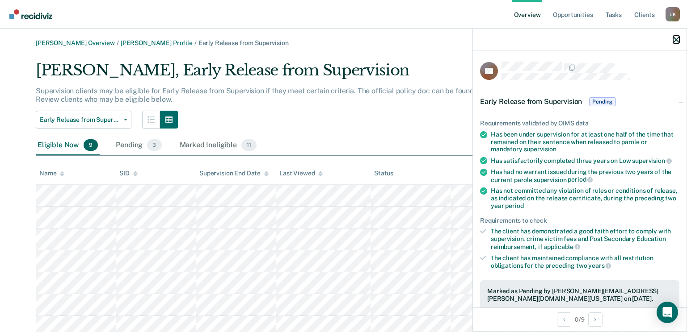
click at [674, 39] on icon "button" at bounding box center [676, 40] width 6 height 6
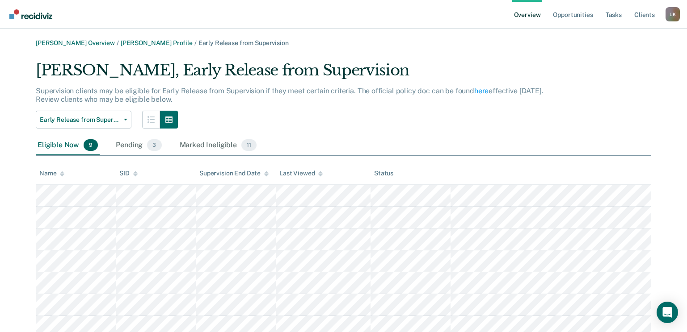
click at [63, 172] on icon at bounding box center [62, 173] width 4 height 2
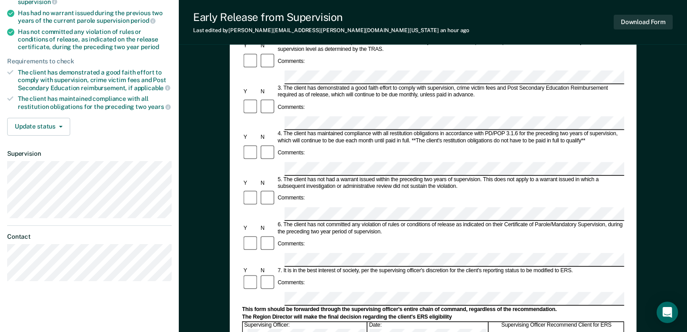
scroll to position [179, 0]
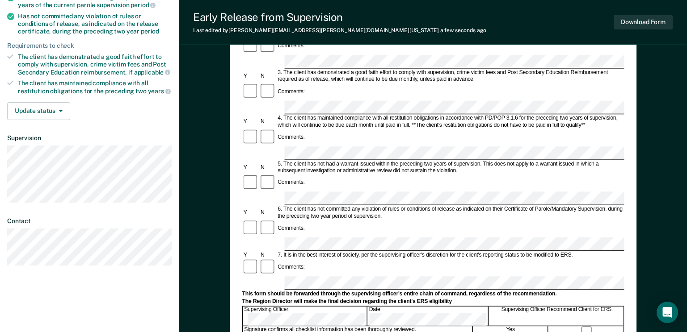
click at [274, 269] on form "Early Release from Supervision (ERS) Checklist, Recommendation, and Determinati…" at bounding box center [433, 244] width 382 height 673
click at [655, 21] on button "Download Form" at bounding box center [643, 22] width 59 height 15
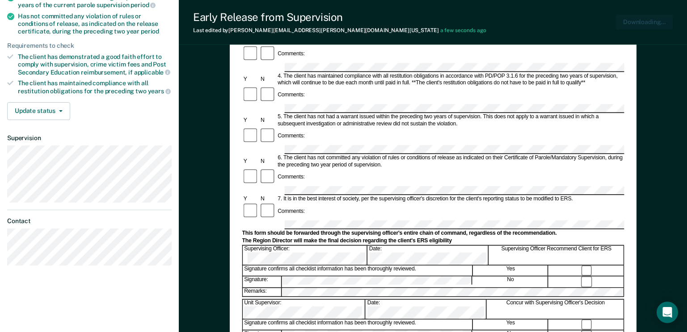
scroll to position [0, 0]
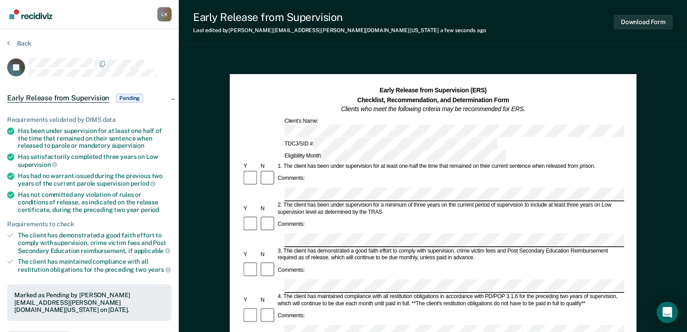
click at [35, 13] on img "Go to Recidiviz Home" at bounding box center [30, 14] width 43 height 10
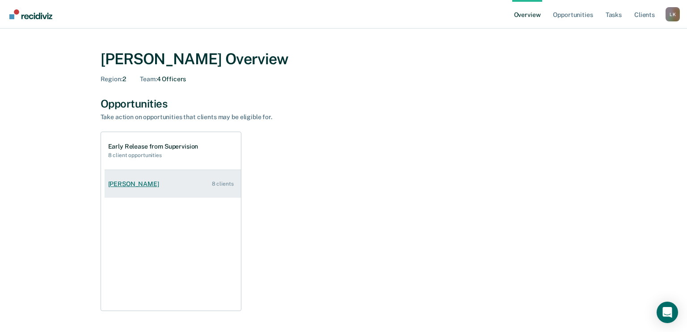
click at [137, 186] on div "[PERSON_NAME]" at bounding box center [135, 185] width 55 height 8
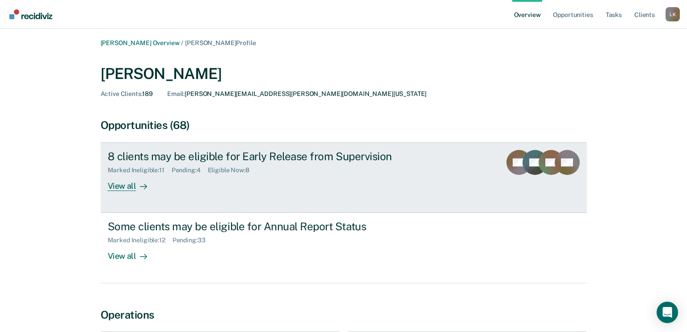
click at [117, 188] on div "View all" at bounding box center [133, 182] width 50 height 17
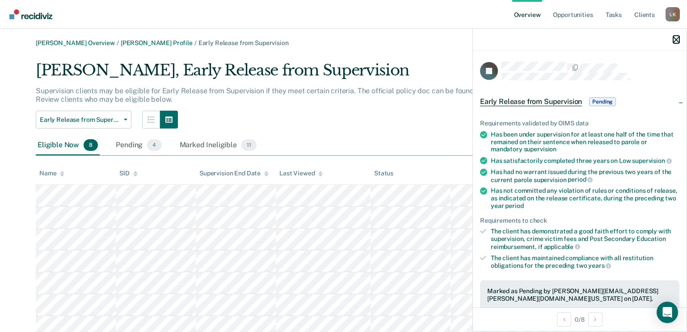
click at [674, 39] on icon "button" at bounding box center [676, 40] width 6 height 6
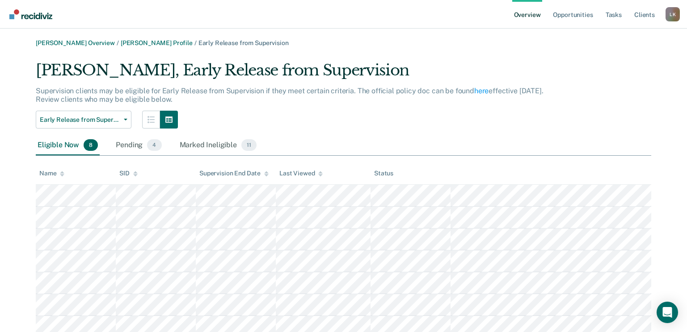
click at [62, 174] on icon at bounding box center [62, 174] width 4 height 6
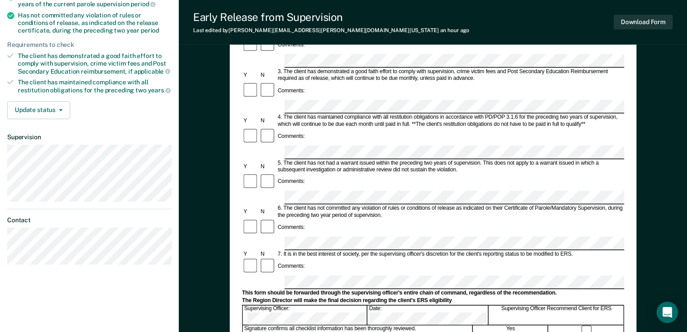
scroll to position [223, 0]
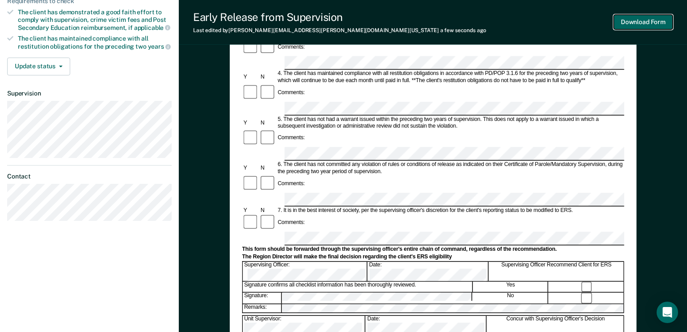
click at [641, 18] on button "Download Form" at bounding box center [643, 22] width 59 height 15
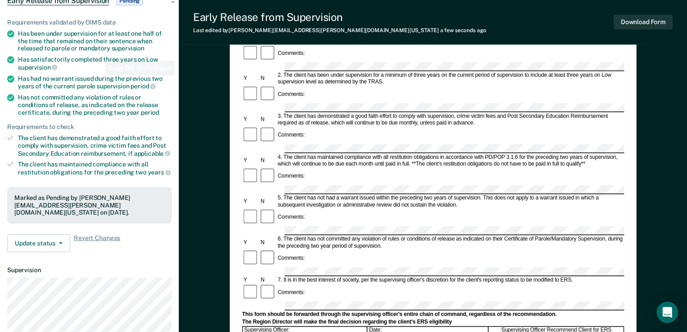
scroll to position [0, 0]
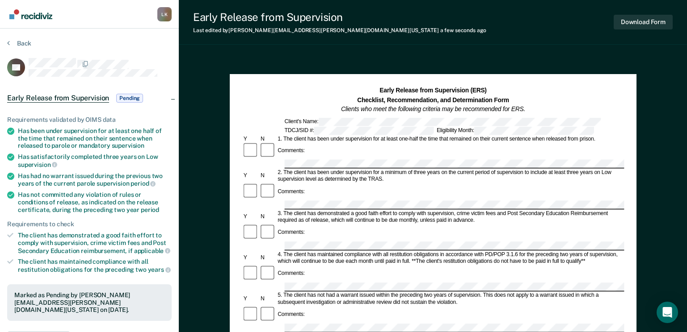
click at [32, 17] on img "Go to Recidiviz Home" at bounding box center [30, 14] width 43 height 10
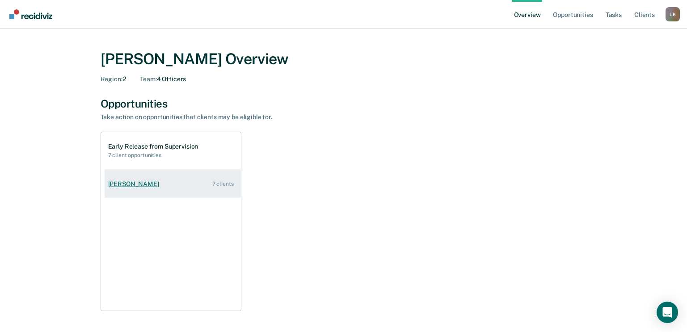
click at [148, 188] on link "[PERSON_NAME] 7 clients" at bounding box center [173, 184] width 136 height 25
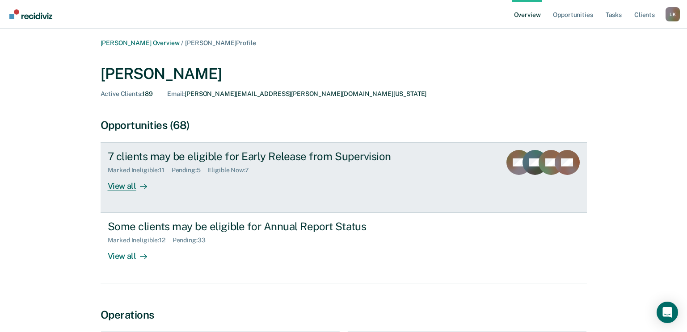
click at [132, 183] on div "View all" at bounding box center [133, 182] width 50 height 17
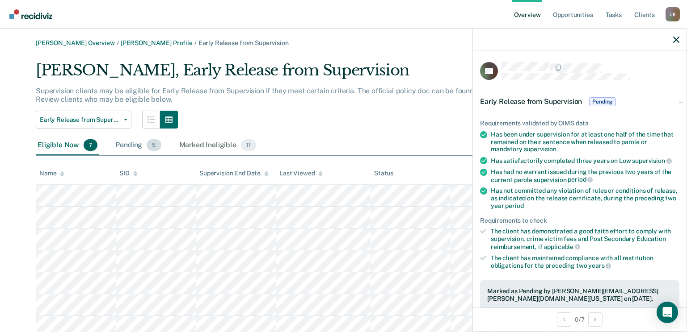
click at [130, 145] on div "Pending 5" at bounding box center [137, 146] width 49 height 20
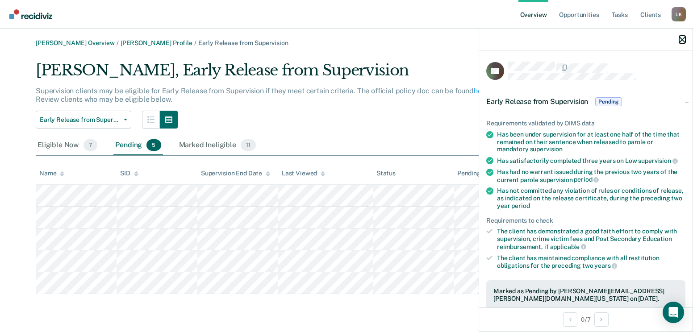
click at [681, 40] on icon "button" at bounding box center [683, 40] width 6 height 6
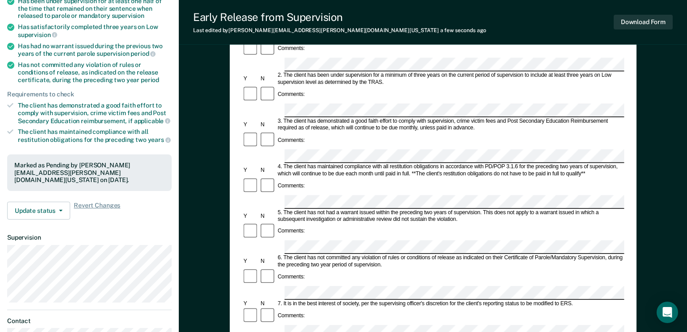
scroll to position [179, 0]
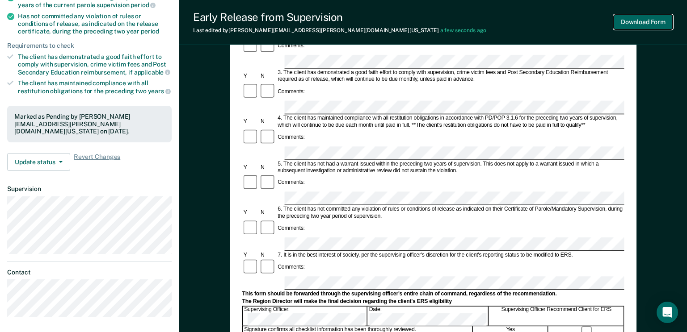
click at [627, 21] on button "Download Form" at bounding box center [643, 22] width 59 height 15
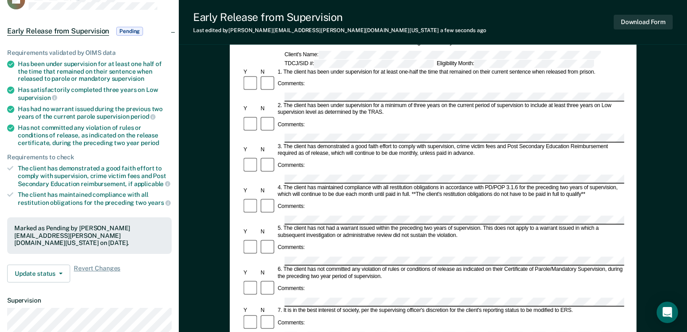
scroll to position [0, 0]
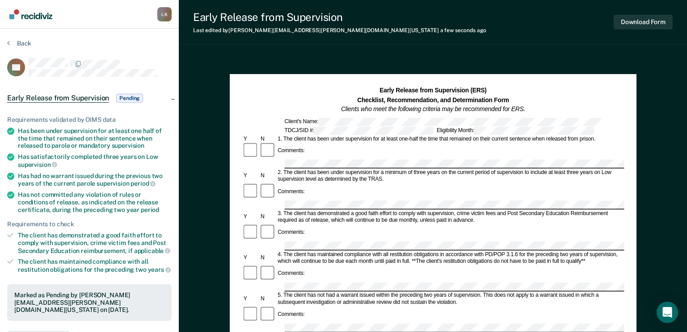
click at [41, 16] on img "Go to Recidiviz Home" at bounding box center [30, 14] width 43 height 10
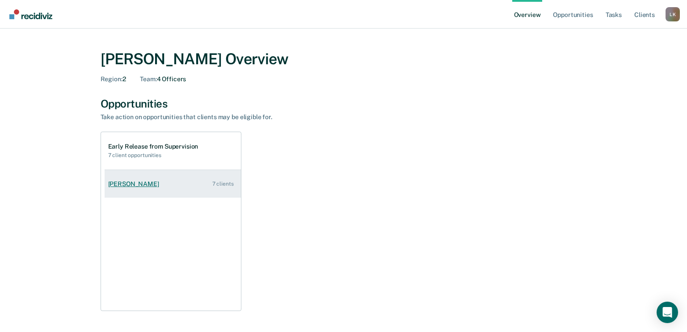
click at [123, 182] on div "[PERSON_NAME]" at bounding box center [135, 185] width 55 height 8
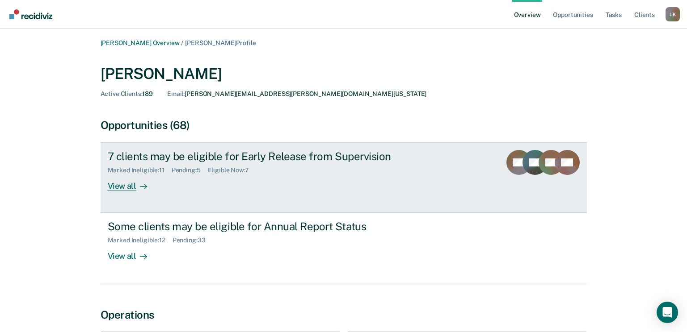
click at [119, 184] on div "View all" at bounding box center [133, 182] width 50 height 17
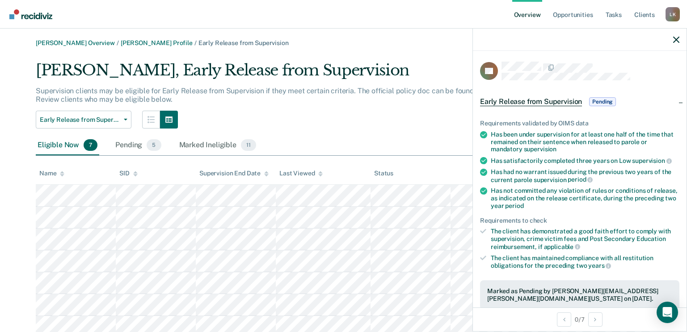
click at [62, 174] on icon at bounding box center [62, 174] width 4 height 6
click at [678, 40] on icon "button" at bounding box center [676, 40] width 6 height 6
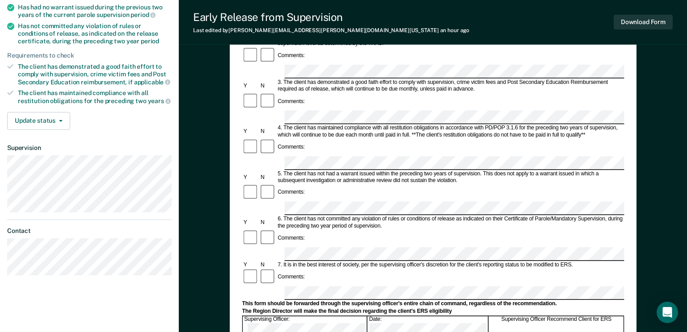
scroll to position [179, 0]
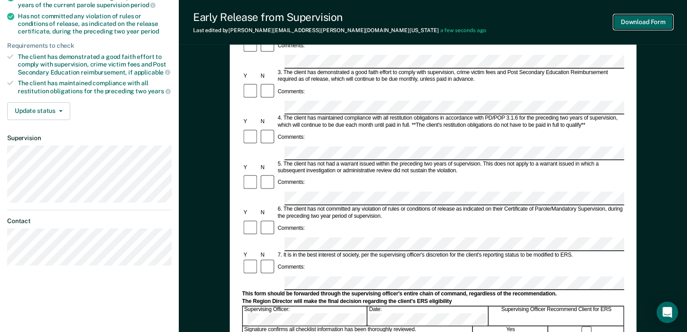
click at [643, 20] on button "Download Form" at bounding box center [643, 22] width 59 height 15
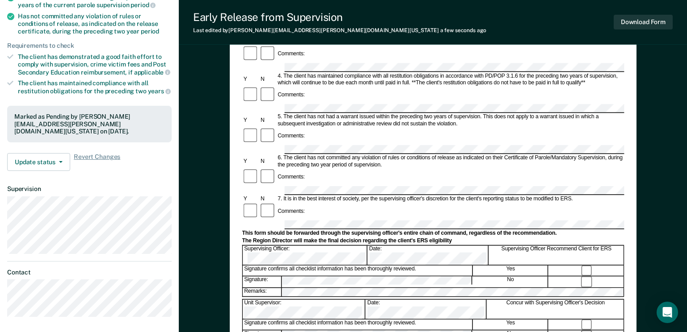
scroll to position [0, 0]
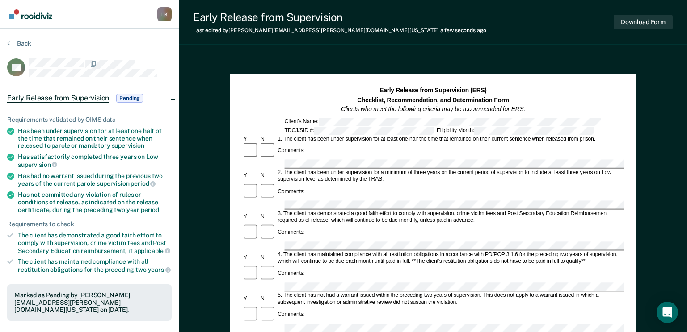
click at [37, 13] on img "Go to Recidiviz Home" at bounding box center [30, 14] width 43 height 10
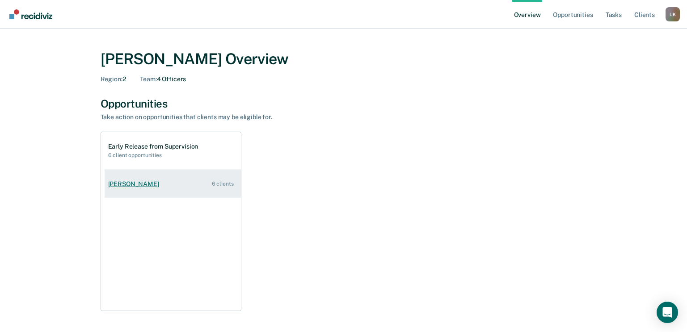
click at [124, 185] on div "[PERSON_NAME]" at bounding box center [135, 185] width 55 height 8
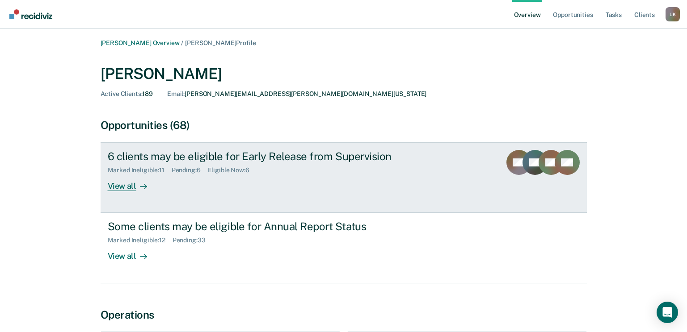
click at [128, 187] on div "View all" at bounding box center [133, 182] width 50 height 17
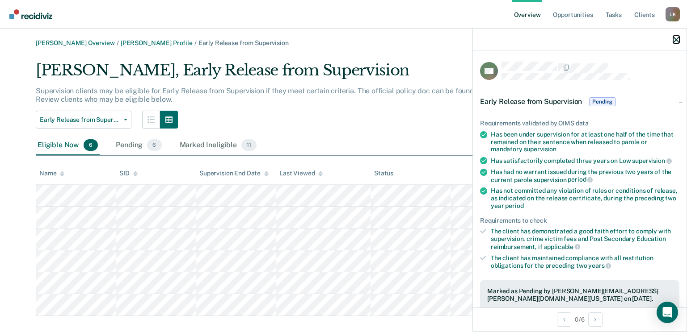
click at [673, 38] on icon "button" at bounding box center [676, 40] width 6 height 6
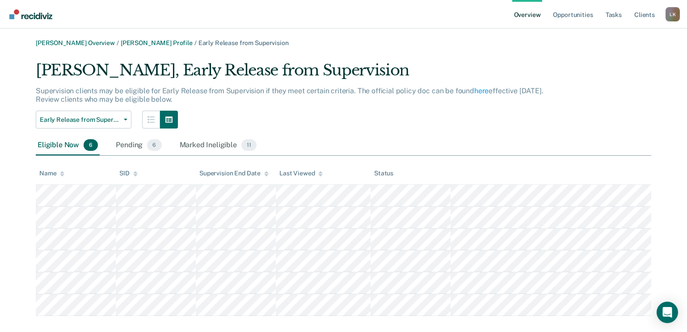
click at [61, 173] on icon at bounding box center [62, 173] width 4 height 2
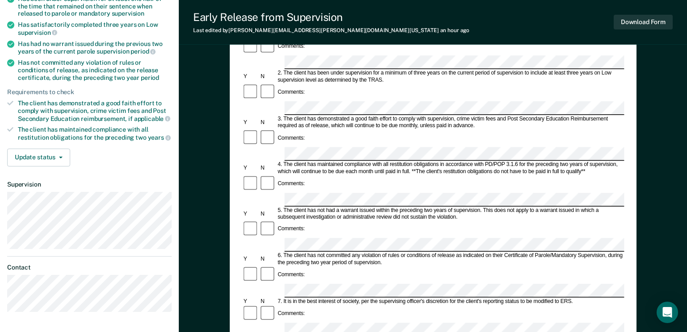
scroll to position [223, 0]
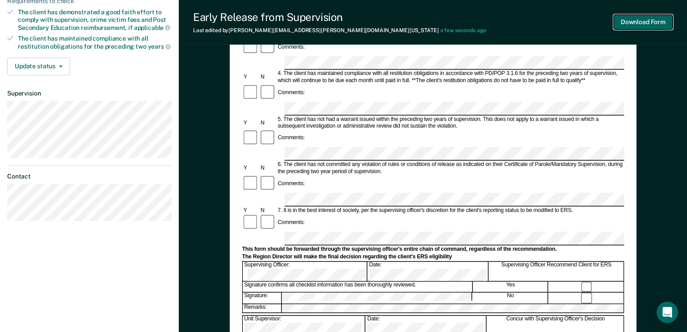
click at [635, 22] on button "Download Form" at bounding box center [643, 22] width 59 height 15
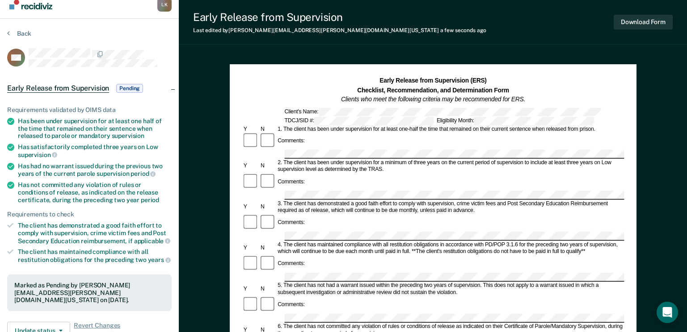
scroll to position [0, 0]
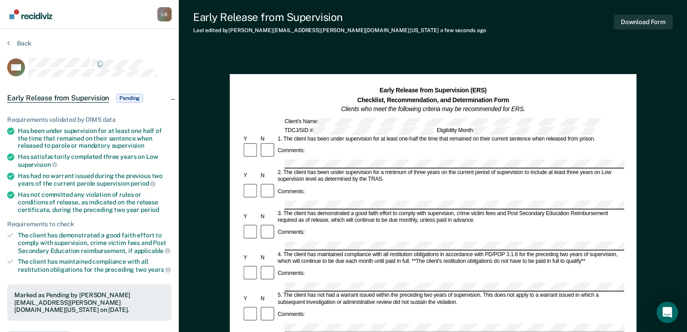
click at [35, 17] on img "Go to Recidiviz Home" at bounding box center [30, 14] width 43 height 10
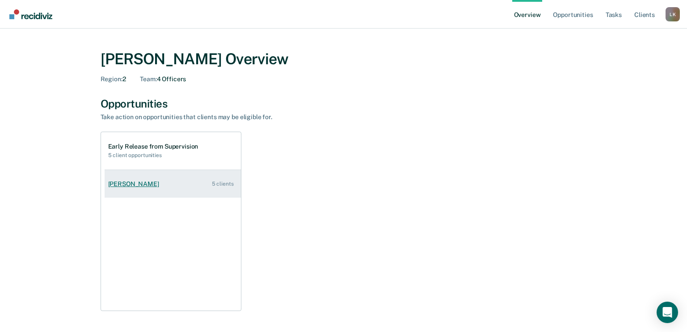
click at [139, 183] on div "[PERSON_NAME]" at bounding box center [135, 185] width 55 height 8
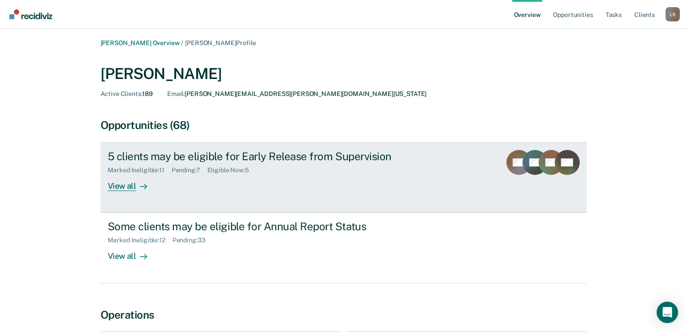
click at [129, 191] on div "View all" at bounding box center [133, 182] width 50 height 17
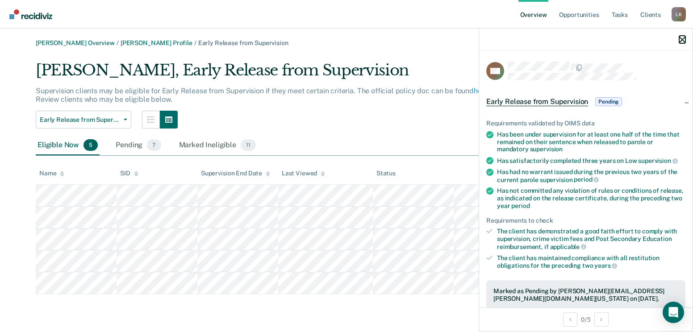
click at [683, 38] on icon "button" at bounding box center [683, 40] width 6 height 6
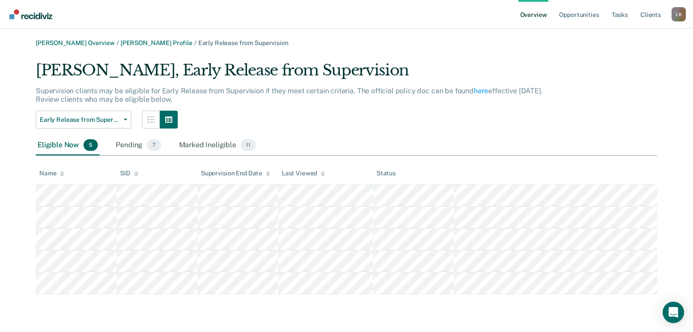
click at [61, 175] on icon at bounding box center [62, 175] width 4 height 2
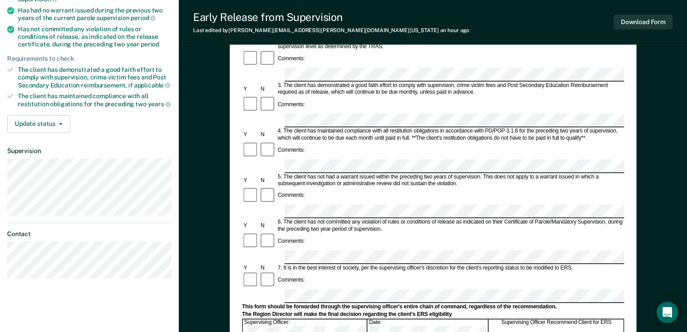
scroll to position [179, 0]
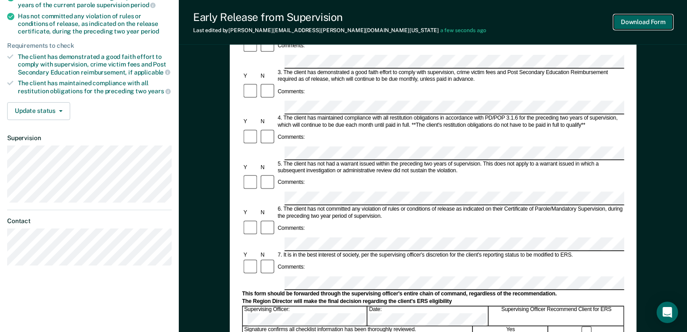
click at [658, 17] on button "Download Form" at bounding box center [643, 22] width 59 height 15
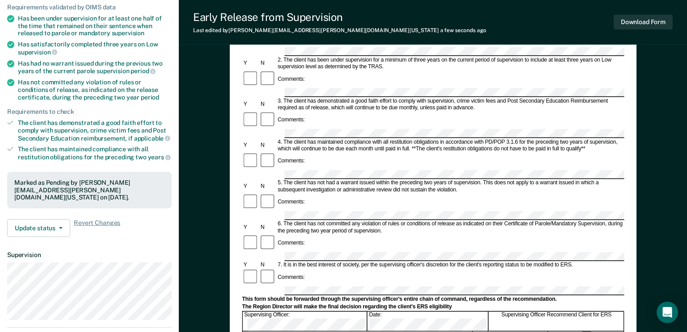
scroll to position [0, 0]
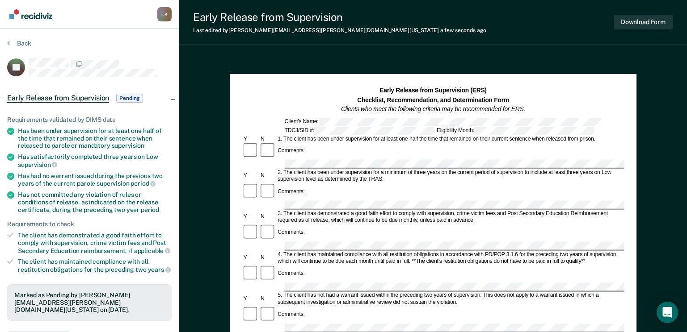
click at [48, 15] on img "Go to Recidiviz Home" at bounding box center [30, 14] width 43 height 10
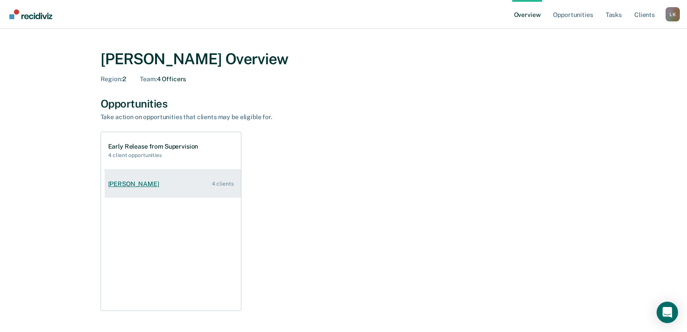
click at [122, 181] on div "[PERSON_NAME]" at bounding box center [135, 185] width 55 height 8
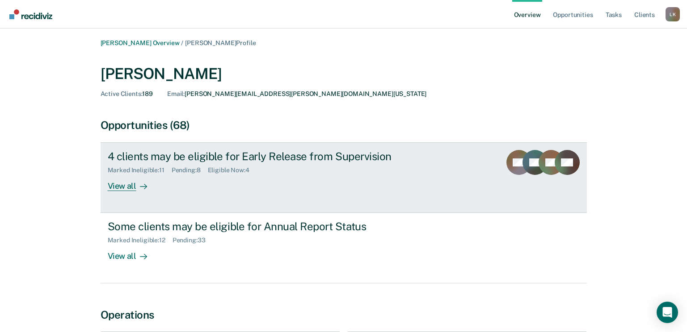
click at [126, 180] on div "View all" at bounding box center [133, 182] width 50 height 17
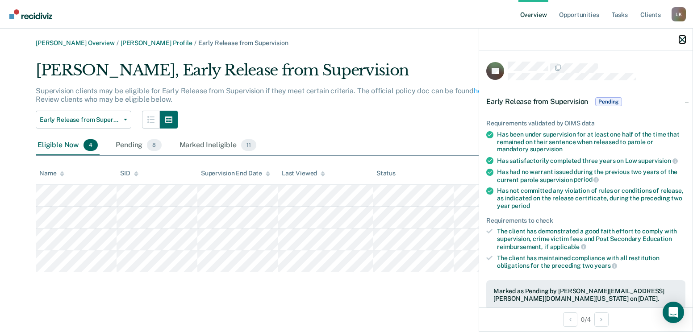
click at [681, 38] on icon "button" at bounding box center [683, 40] width 6 height 6
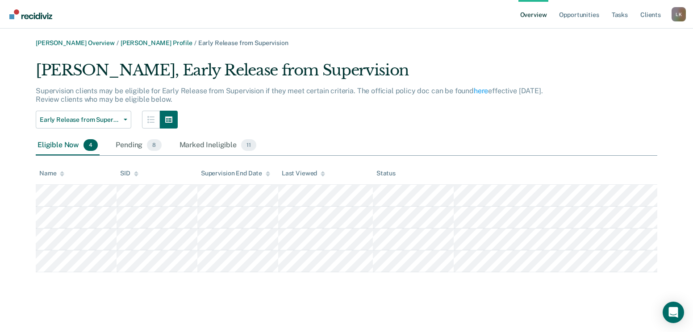
click at [62, 173] on icon at bounding box center [62, 173] width 4 height 2
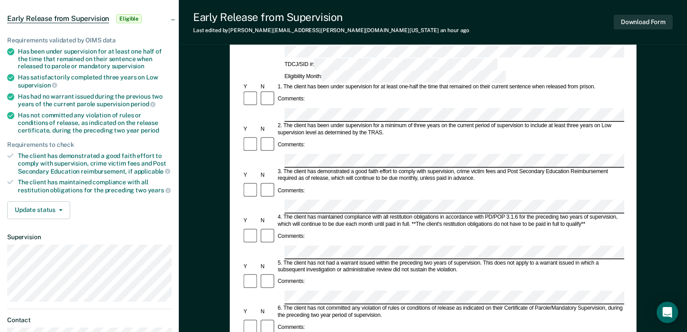
scroll to position [134, 0]
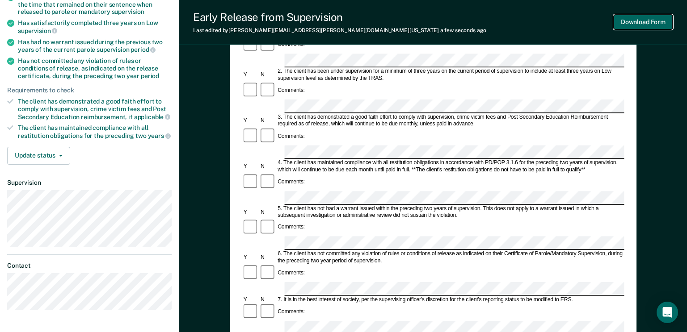
click at [624, 25] on button "Download Form" at bounding box center [643, 22] width 59 height 15
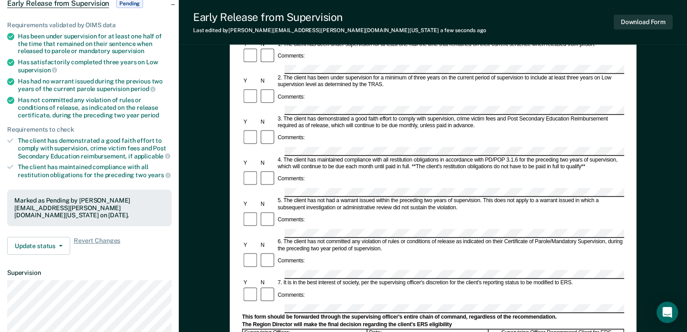
scroll to position [0, 0]
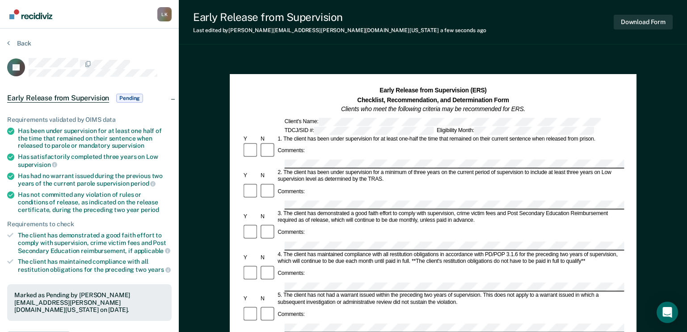
click at [36, 13] on img "Go to Recidiviz Home" at bounding box center [30, 14] width 43 height 10
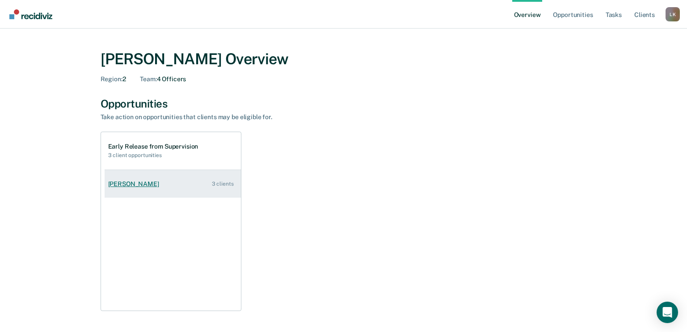
click at [126, 184] on div "[PERSON_NAME]" at bounding box center [135, 185] width 55 height 8
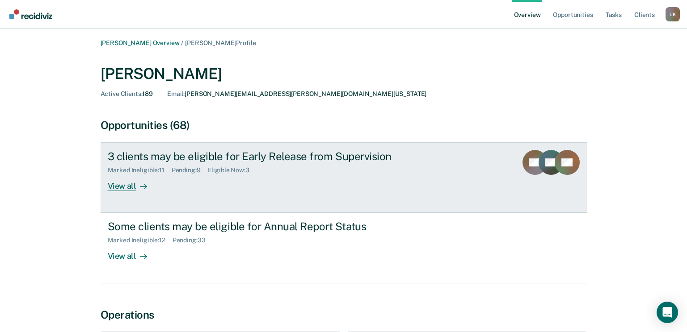
click at [111, 184] on div "View all" at bounding box center [133, 182] width 50 height 17
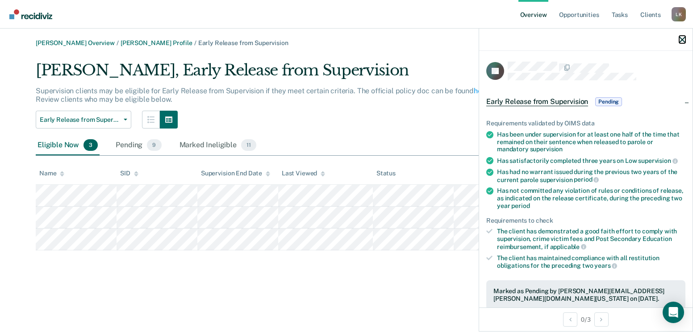
click at [682, 38] on icon "button" at bounding box center [683, 40] width 6 height 6
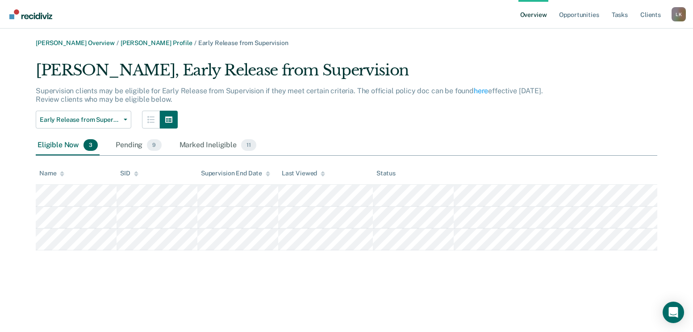
click at [60, 173] on icon at bounding box center [62, 173] width 4 height 2
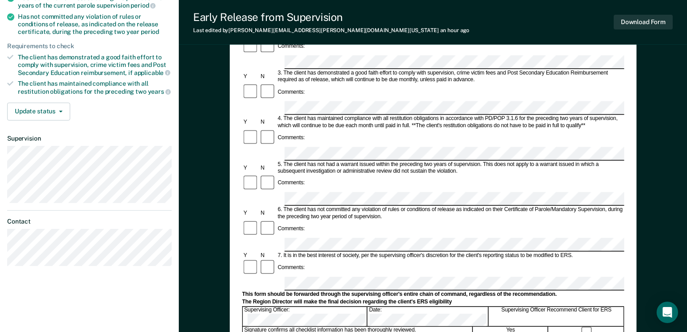
scroll to position [179, 0]
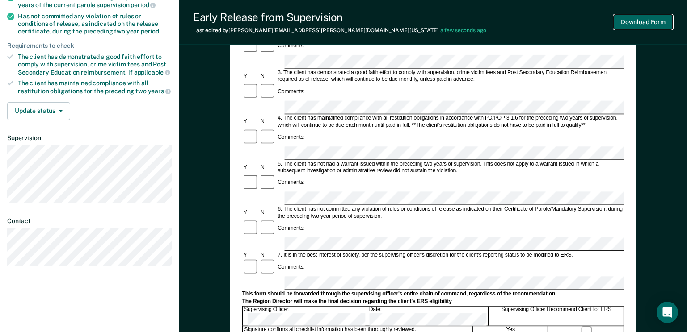
click at [633, 16] on button "Download Form" at bounding box center [643, 22] width 59 height 15
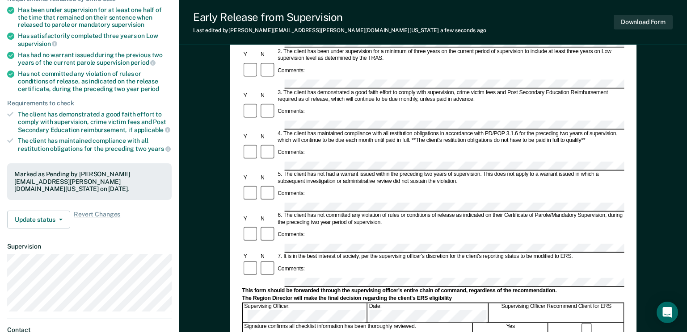
scroll to position [0, 0]
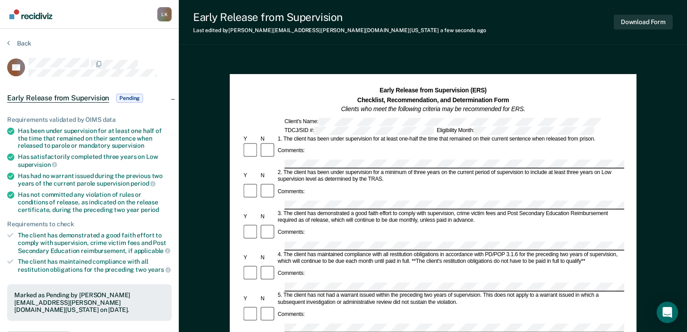
click at [44, 16] on img "Go to Recidiviz Home" at bounding box center [30, 14] width 43 height 10
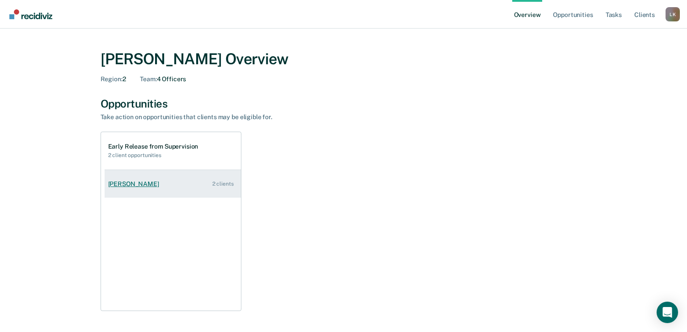
click at [137, 182] on div "[PERSON_NAME]" at bounding box center [135, 185] width 55 height 8
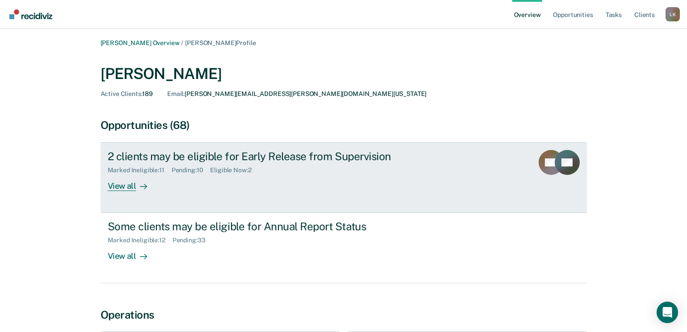
click at [122, 185] on div "View all" at bounding box center [133, 182] width 50 height 17
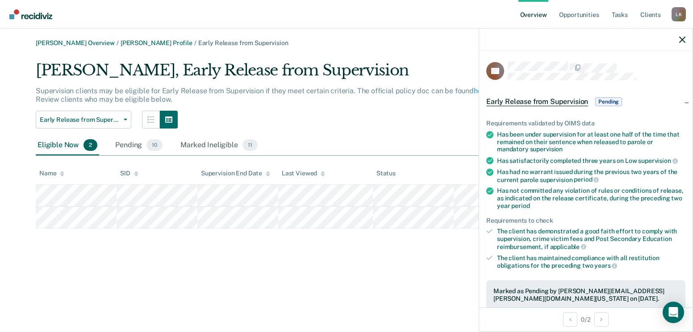
click at [63, 174] on icon at bounding box center [62, 174] width 4 height 6
click at [683, 38] on icon "button" at bounding box center [683, 40] width 6 height 6
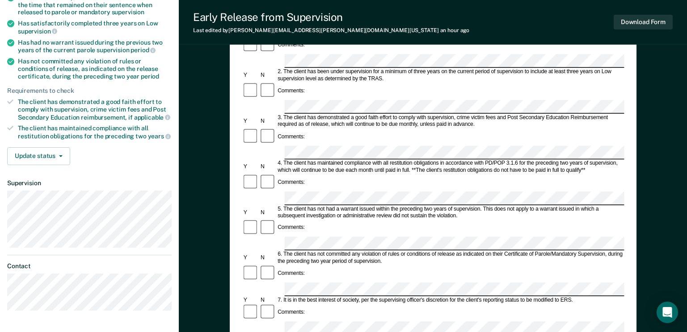
scroll to position [134, 0]
click at [649, 23] on button "Download Form" at bounding box center [643, 22] width 59 height 15
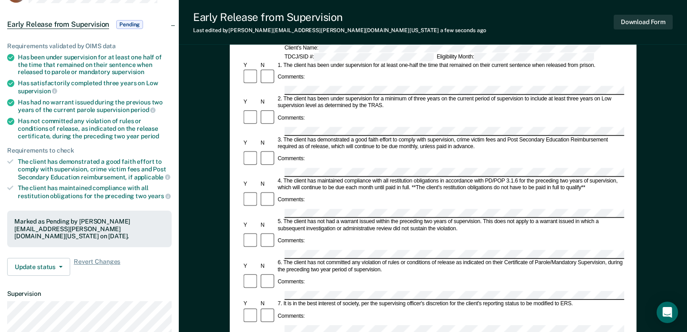
scroll to position [0, 0]
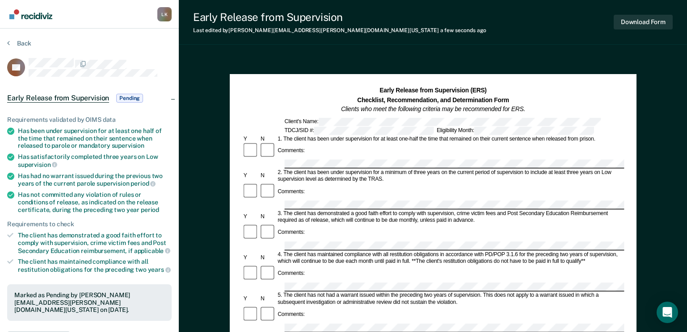
click at [39, 20] on link "Go to Recidiviz Home" at bounding box center [30, 14] width 47 height 28
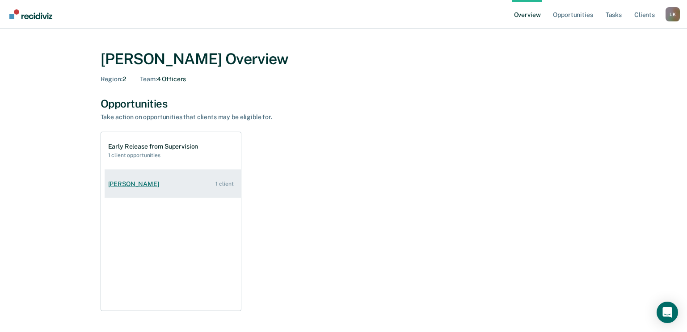
click at [132, 184] on div "[PERSON_NAME]" at bounding box center [135, 185] width 55 height 8
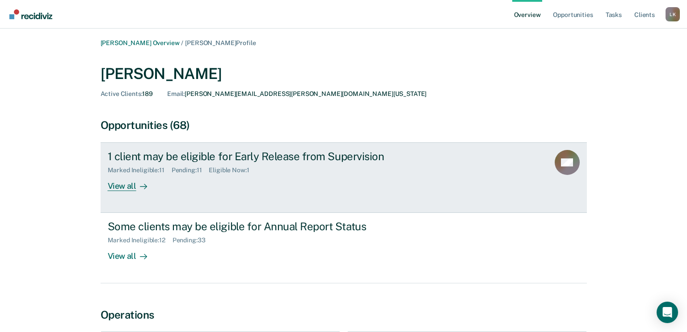
click at [121, 188] on div "View all" at bounding box center [133, 182] width 50 height 17
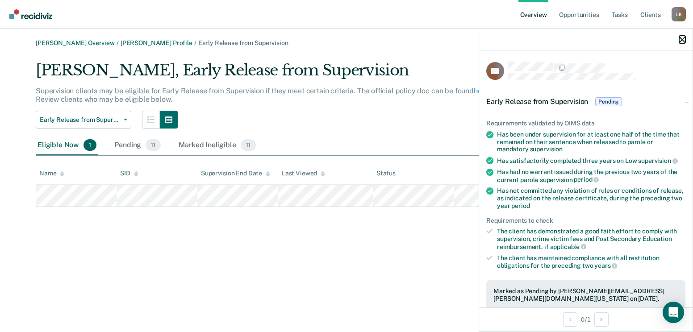
click at [685, 36] on button "button" at bounding box center [683, 40] width 6 height 8
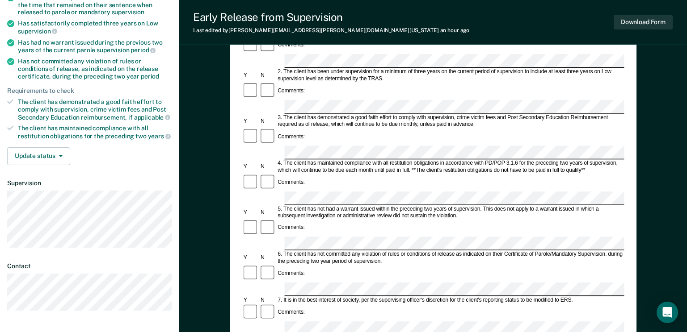
scroll to position [134, 0]
click at [638, 23] on button "Download Form" at bounding box center [643, 22] width 59 height 15
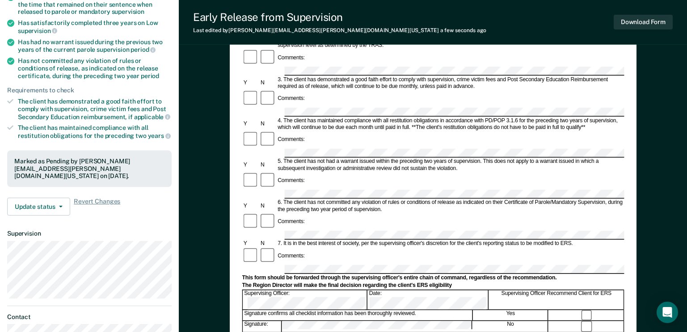
scroll to position [0, 0]
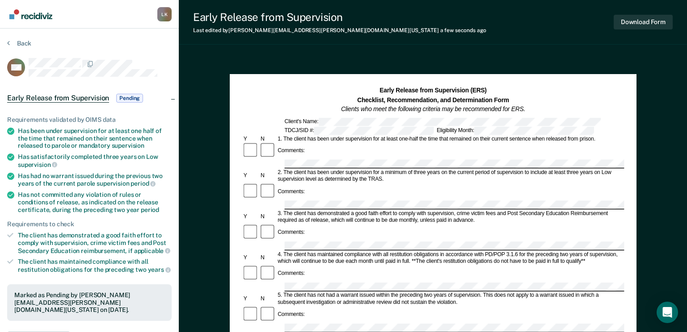
click at [42, 15] on img "Go to Recidiviz Home" at bounding box center [30, 14] width 43 height 10
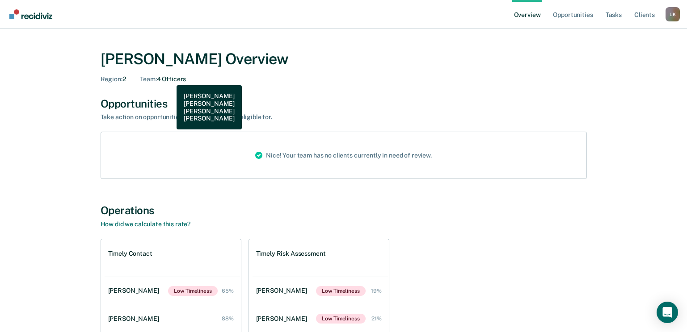
click at [170, 79] on div "Team : 4 Officers" at bounding box center [163, 80] width 46 height 8
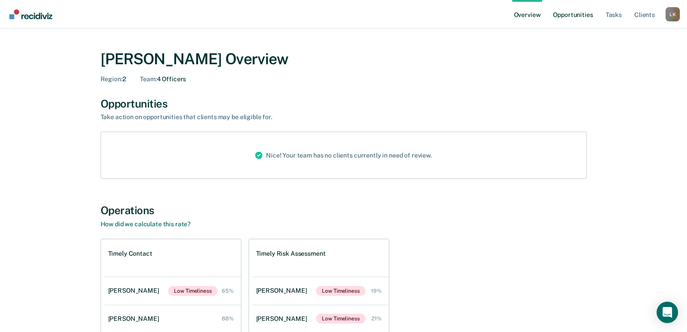
click at [574, 15] on link "Opportunities" at bounding box center [572, 14] width 43 height 29
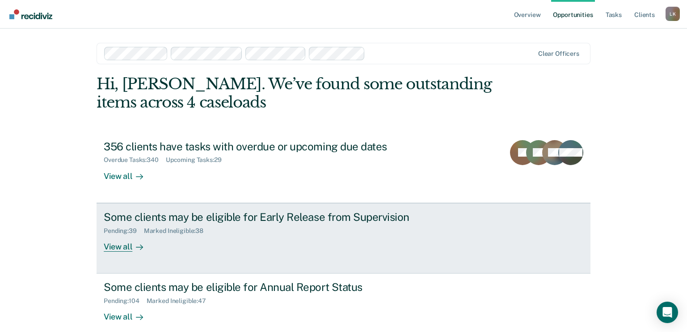
click at [126, 247] on div "View all" at bounding box center [129, 243] width 50 height 17
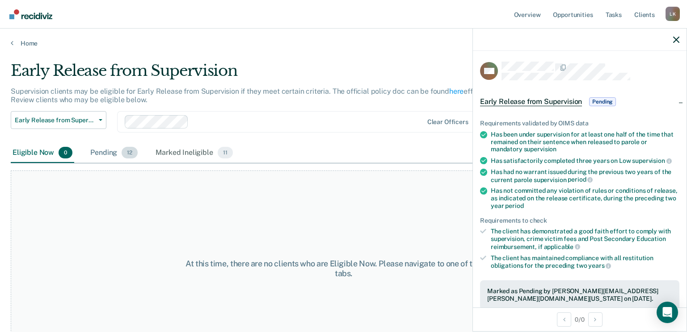
click at [109, 156] on div "Pending 12" at bounding box center [113, 153] width 51 height 20
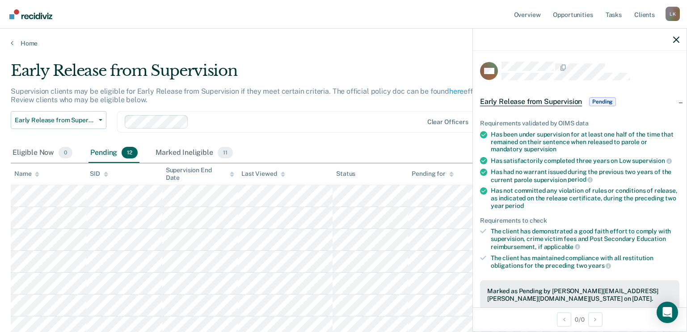
click at [39, 175] on icon at bounding box center [37, 175] width 4 height 6
click at [681, 41] on div at bounding box center [580, 40] width 214 height 22
click at [675, 38] on icon "button" at bounding box center [676, 40] width 6 height 6
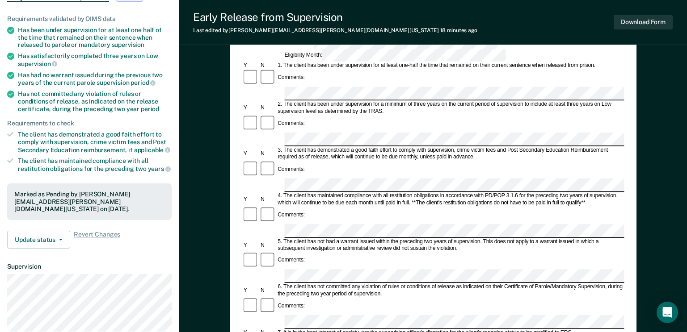
scroll to position [134, 0]
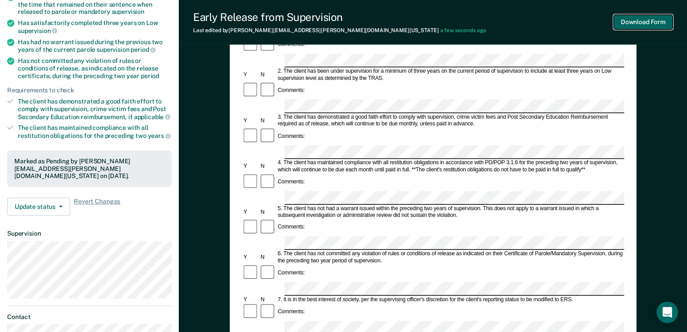
click at [639, 20] on button "Download Form" at bounding box center [643, 22] width 59 height 15
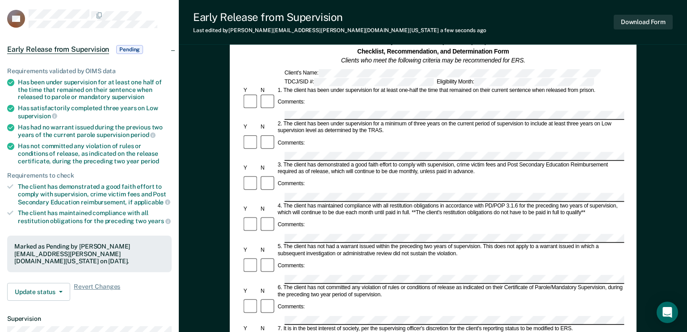
scroll to position [0, 0]
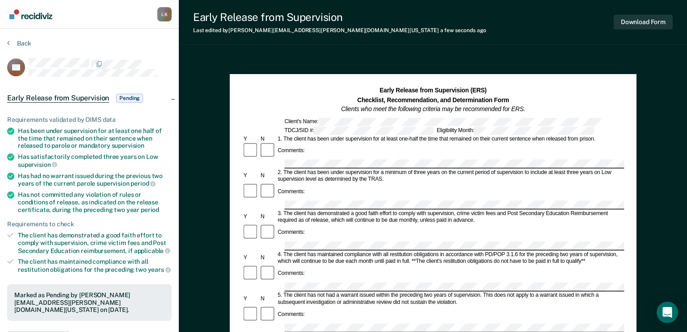
click at [38, 15] on img "Go to Recidiviz Home" at bounding box center [30, 14] width 43 height 10
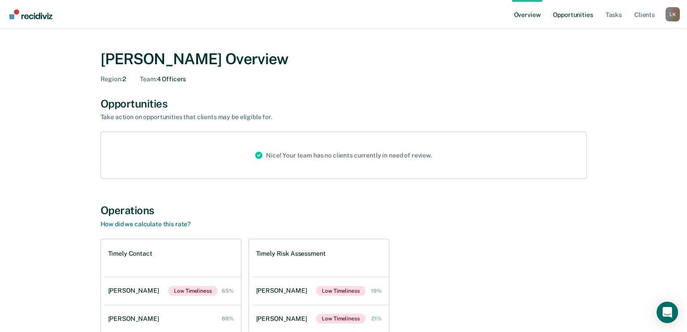
click at [573, 12] on link "Opportunities" at bounding box center [572, 14] width 43 height 29
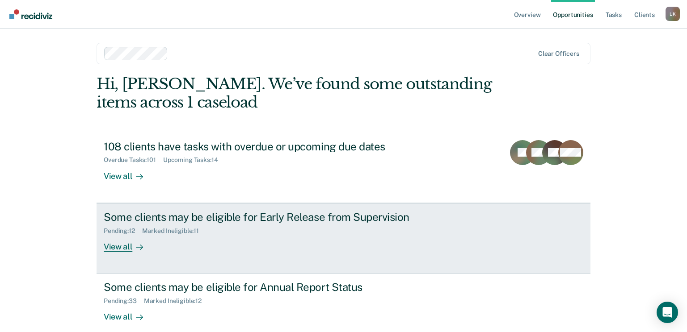
click at [120, 245] on div "View all" at bounding box center [129, 243] width 50 height 17
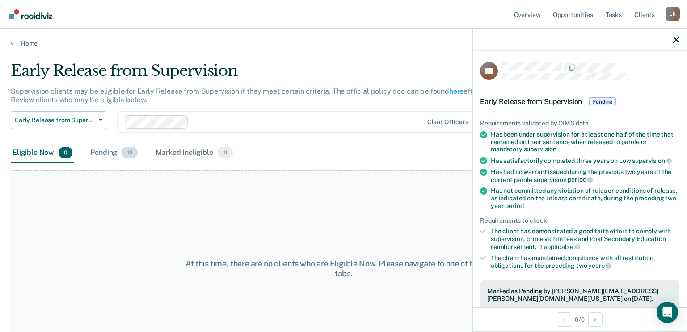
click at [109, 149] on div "Pending 12" at bounding box center [113, 153] width 51 height 20
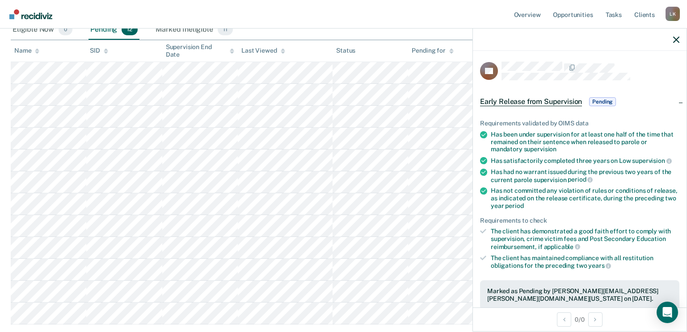
scroll to position [134, 0]
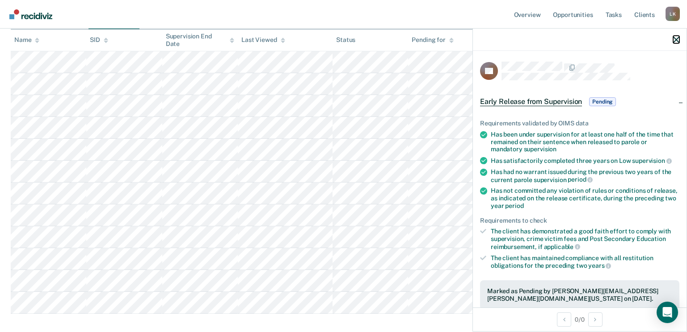
click at [677, 39] on icon "button" at bounding box center [676, 40] width 6 height 6
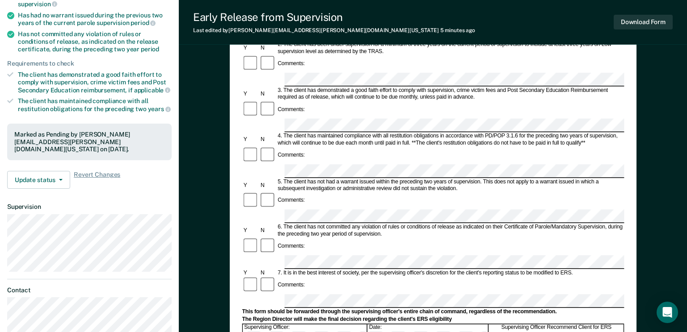
scroll to position [179, 0]
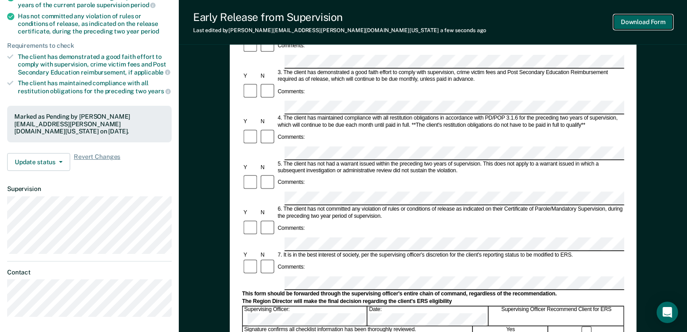
click at [662, 19] on button "Download Form" at bounding box center [643, 22] width 59 height 15
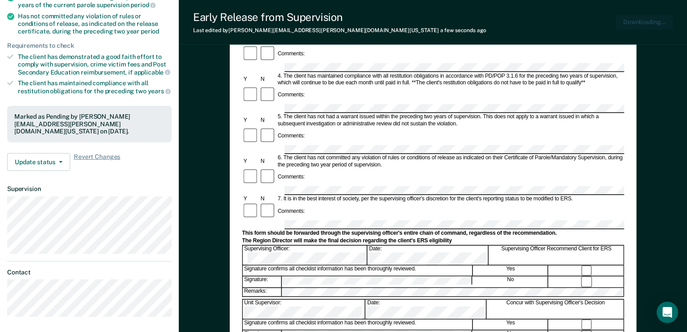
scroll to position [0, 0]
